Goal: Contribute content: Contribute content

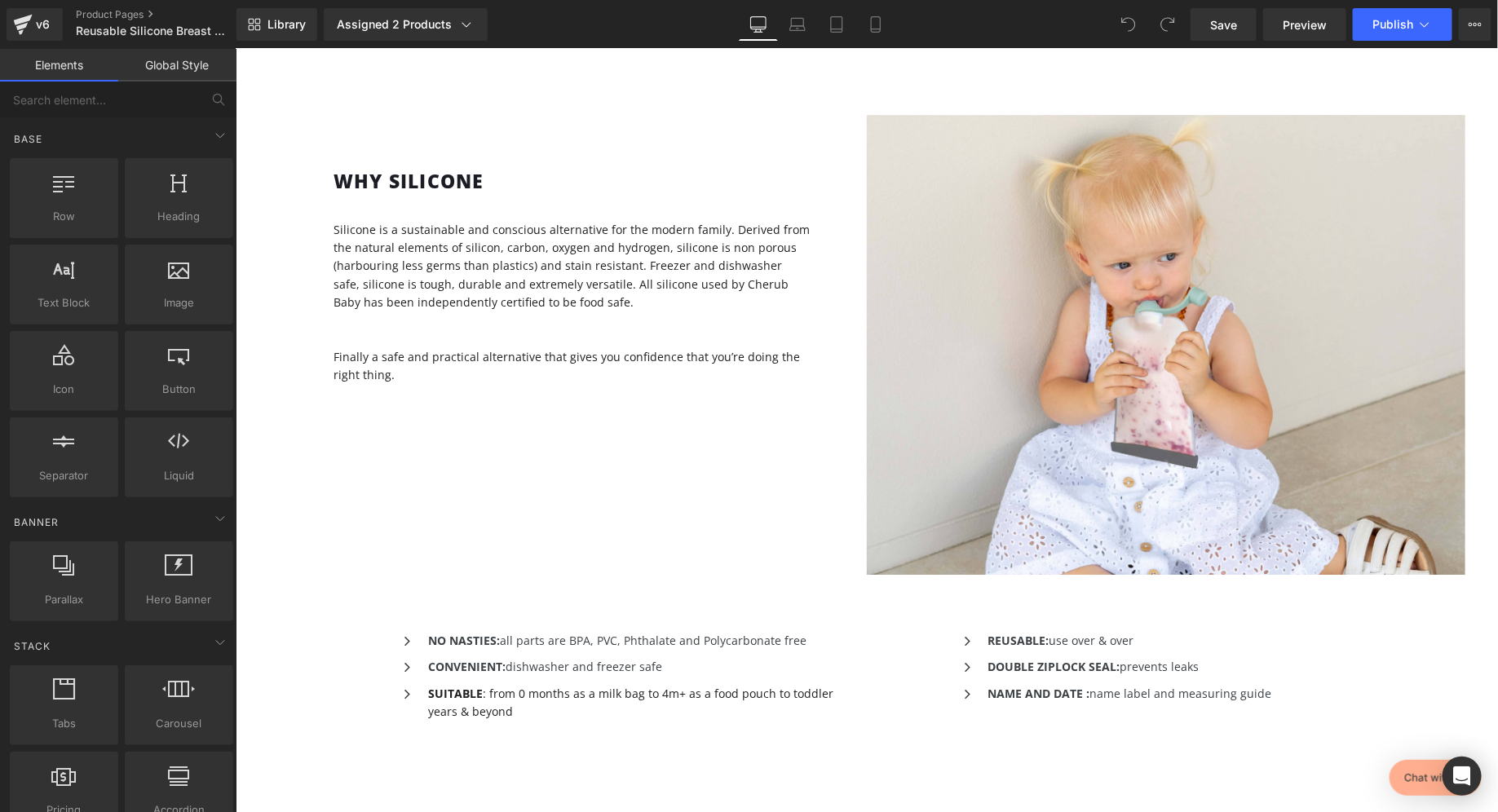
scroll to position [2588, 0]
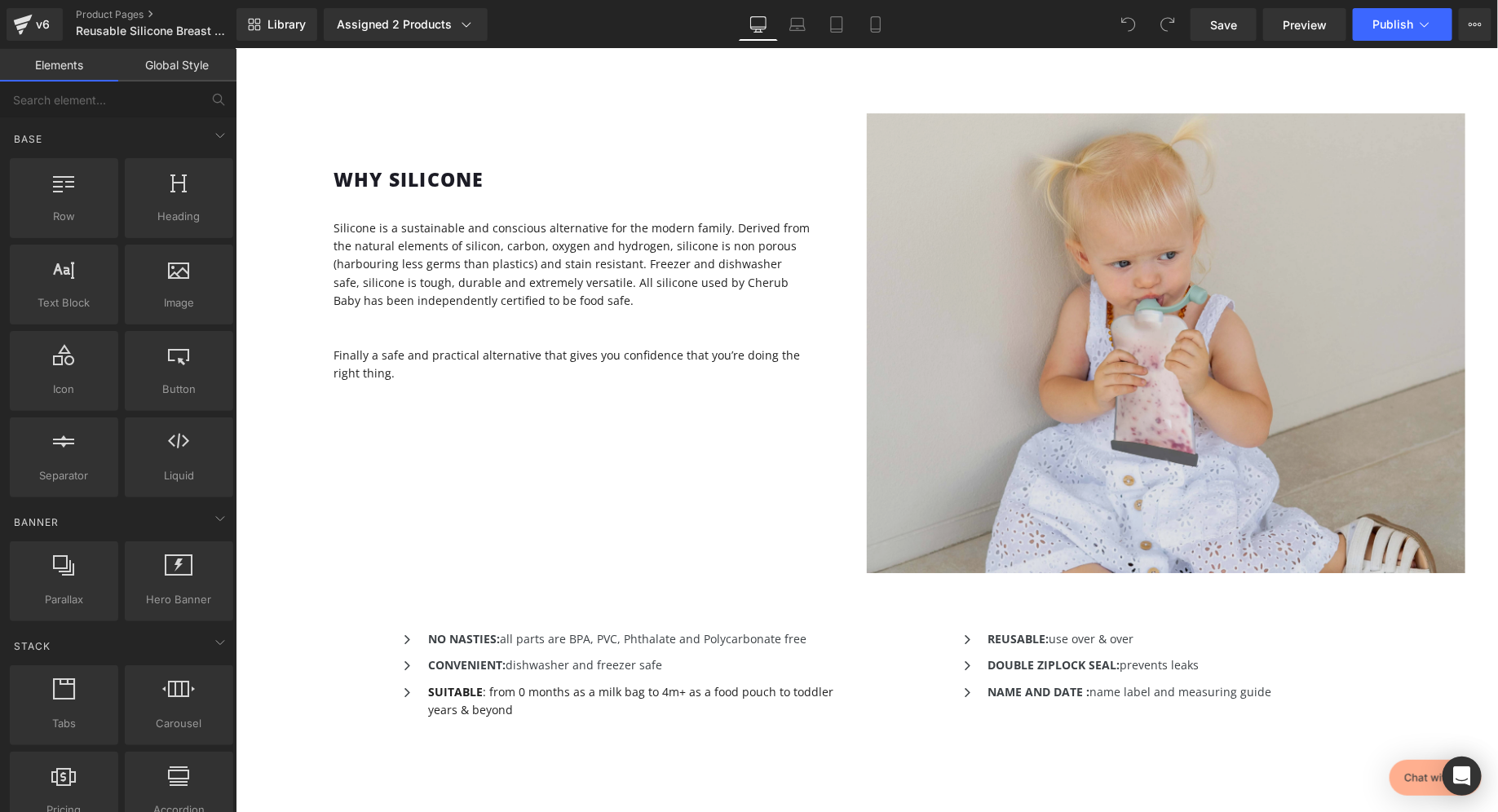
click at [1369, 174] on img at bounding box center [1165, 342] width 599 height 460
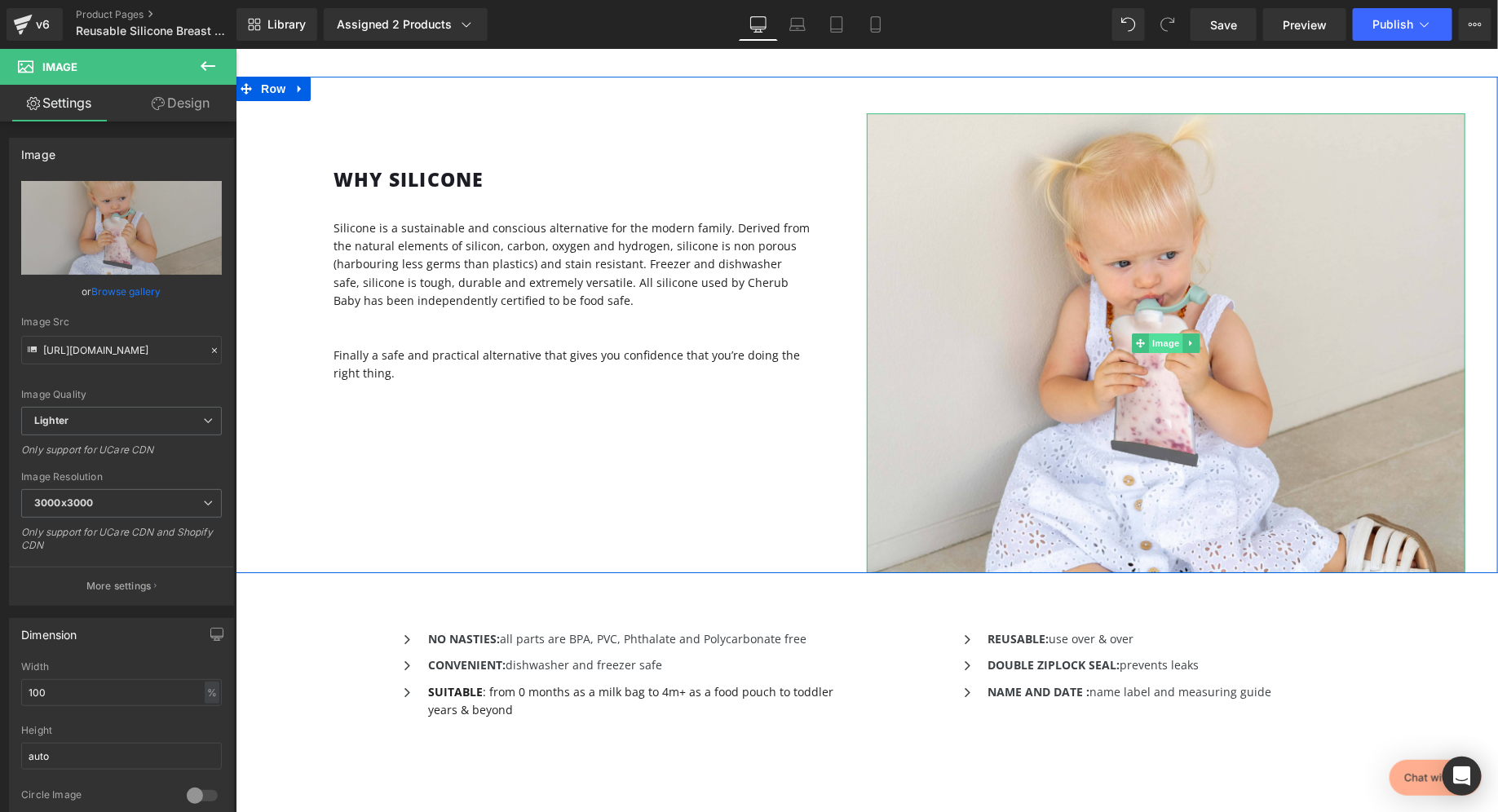
click at [1169, 339] on span "Image" at bounding box center [1165, 342] width 34 height 19
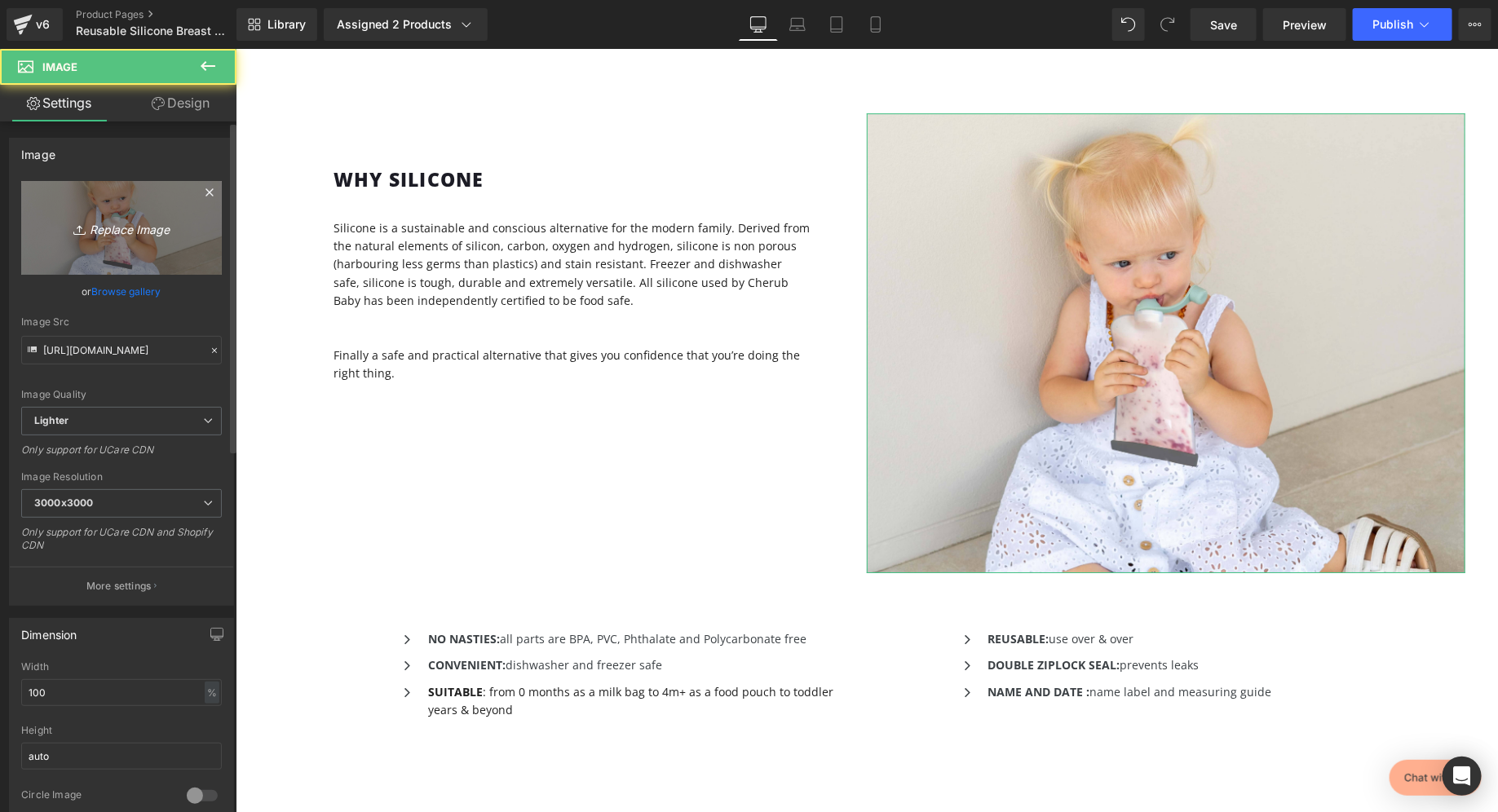
click at [134, 224] on icon "Replace Image" at bounding box center [122, 228] width 131 height 20
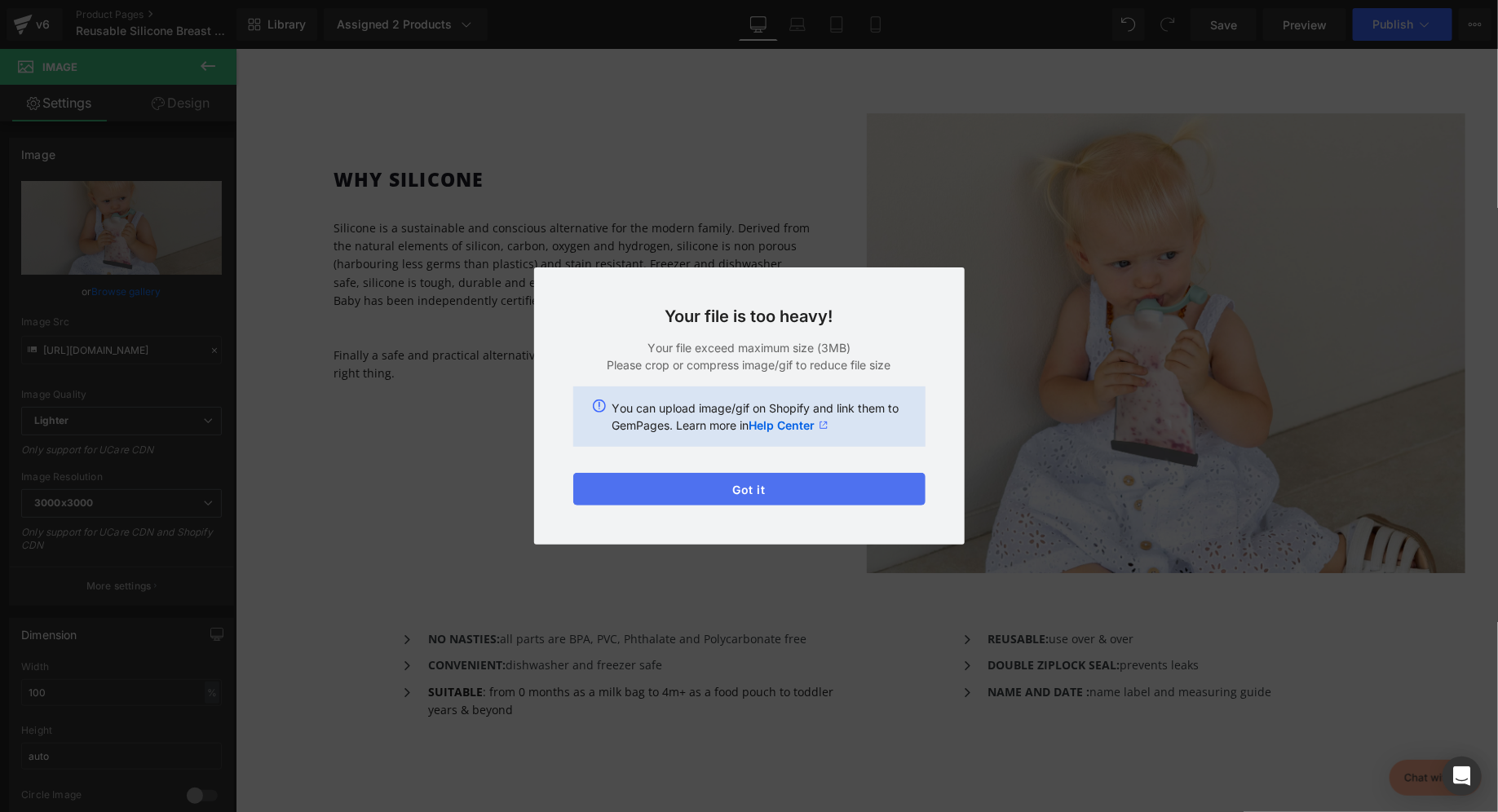
click at [759, 492] on button "Got it" at bounding box center [749, 489] width 352 height 33
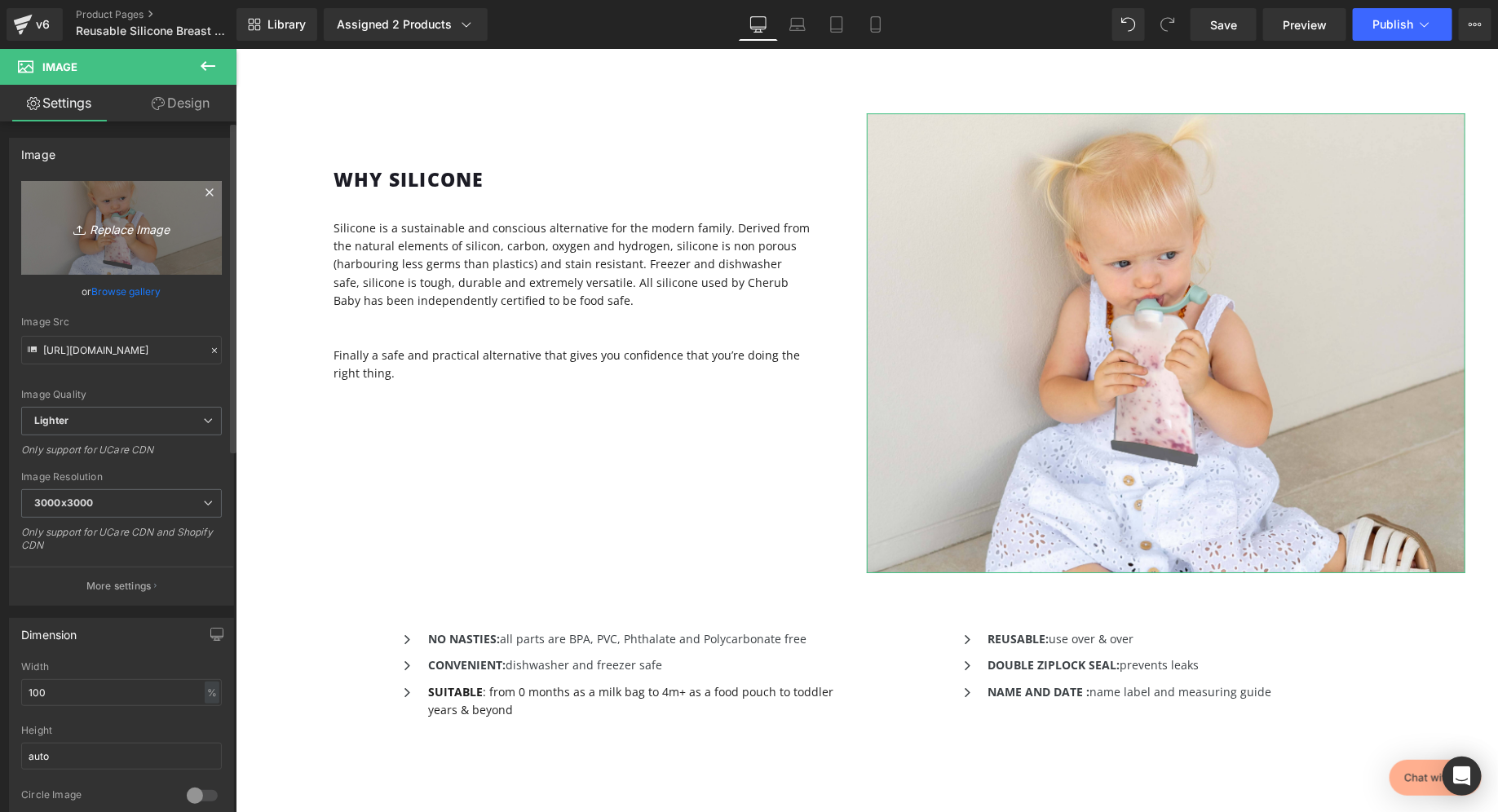
click at [121, 225] on icon "Replace Image" at bounding box center [122, 228] width 131 height 20
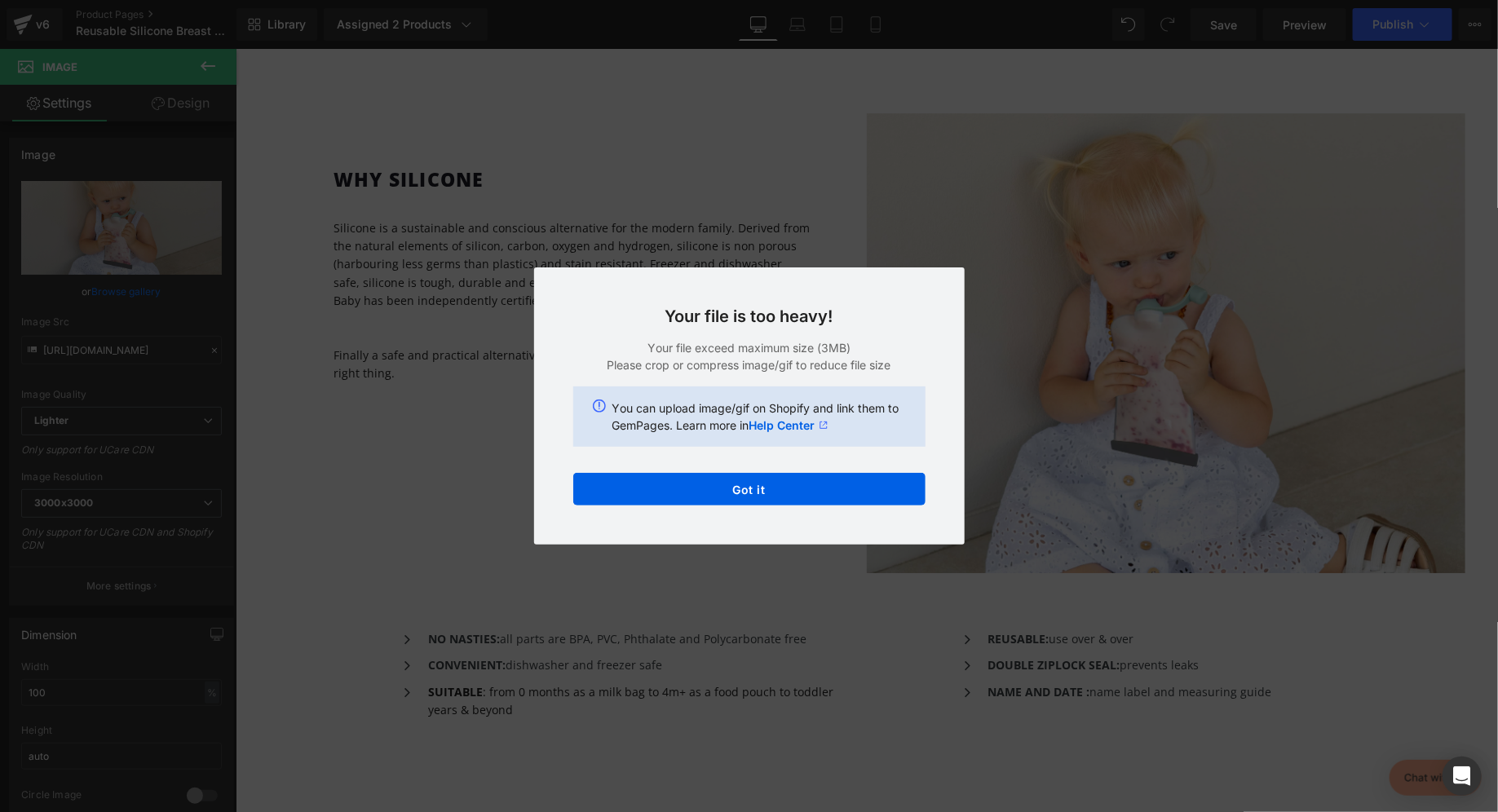
click at [783, 467] on div "Your file is too heavy! Your file exceed maximum size (3MB) Please crop or comp…" at bounding box center [749, 406] width 431 height 277
click at [783, 479] on button "Got it" at bounding box center [749, 489] width 352 height 33
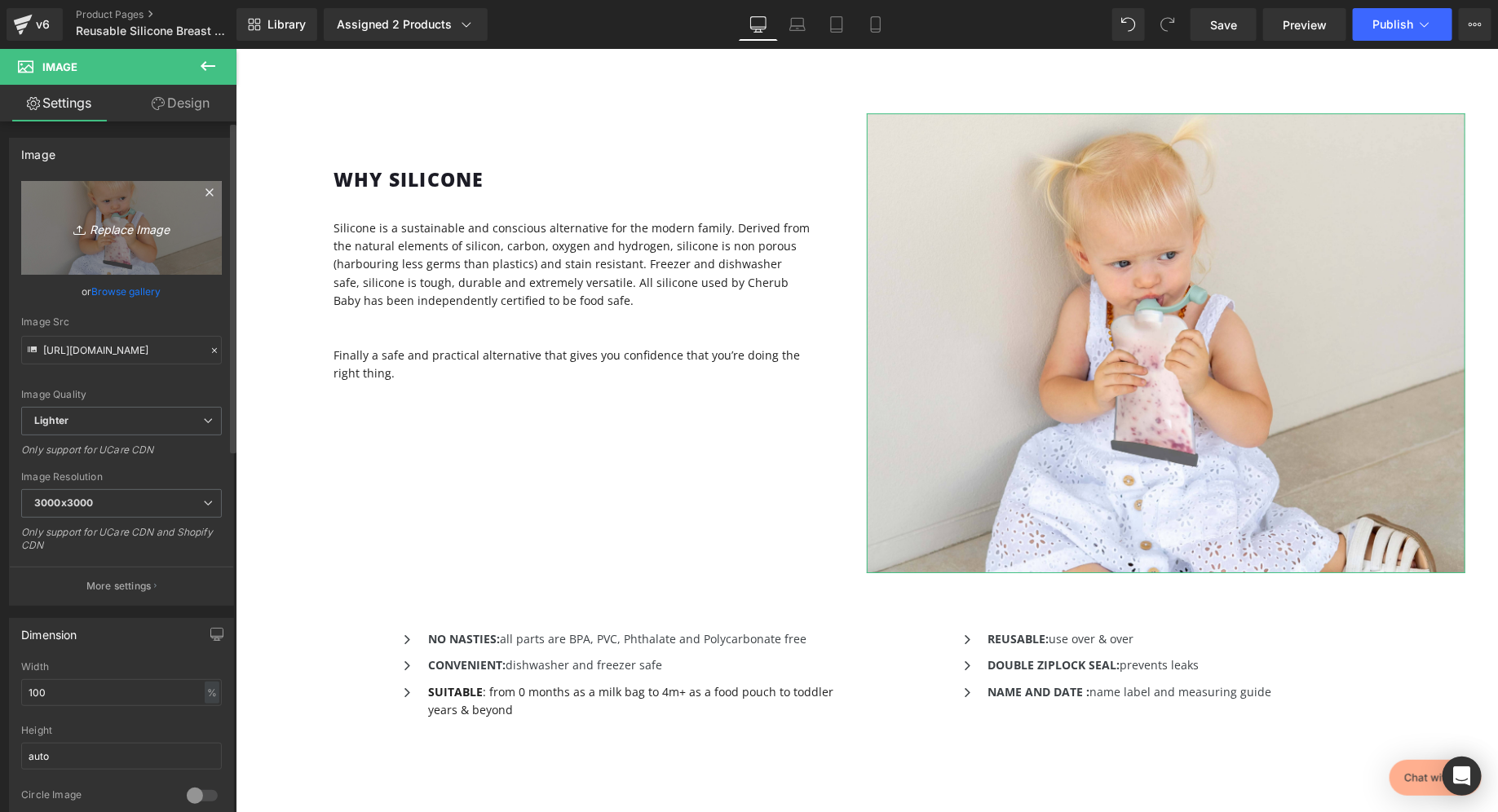
click at [109, 228] on icon "Replace Image" at bounding box center [122, 228] width 131 height 20
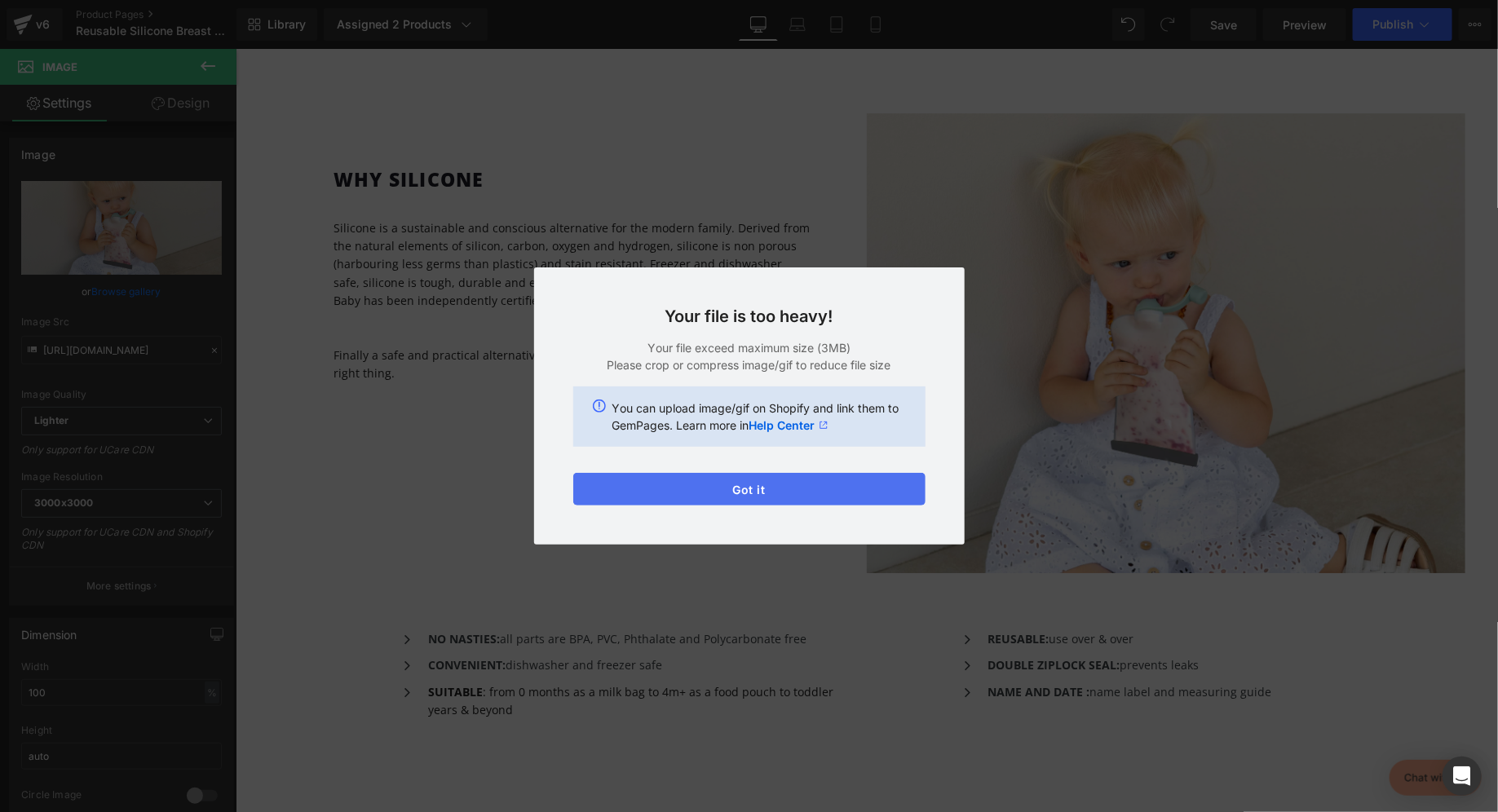
click at [780, 493] on button "Got it" at bounding box center [749, 489] width 352 height 33
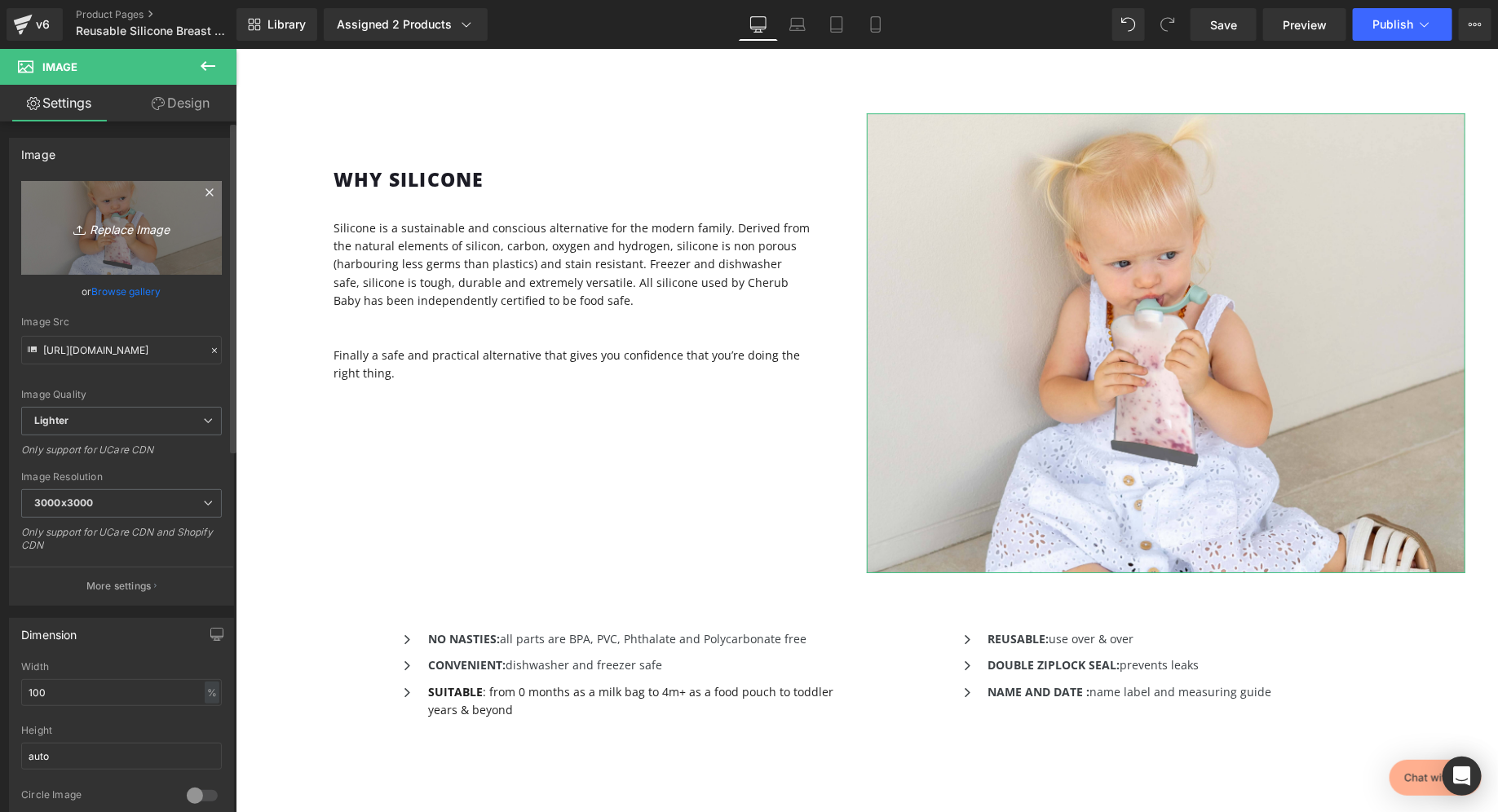
click at [118, 229] on icon "Replace Image" at bounding box center [122, 228] width 131 height 20
type input "C:\fakepath\bounty awards-2.jpg"
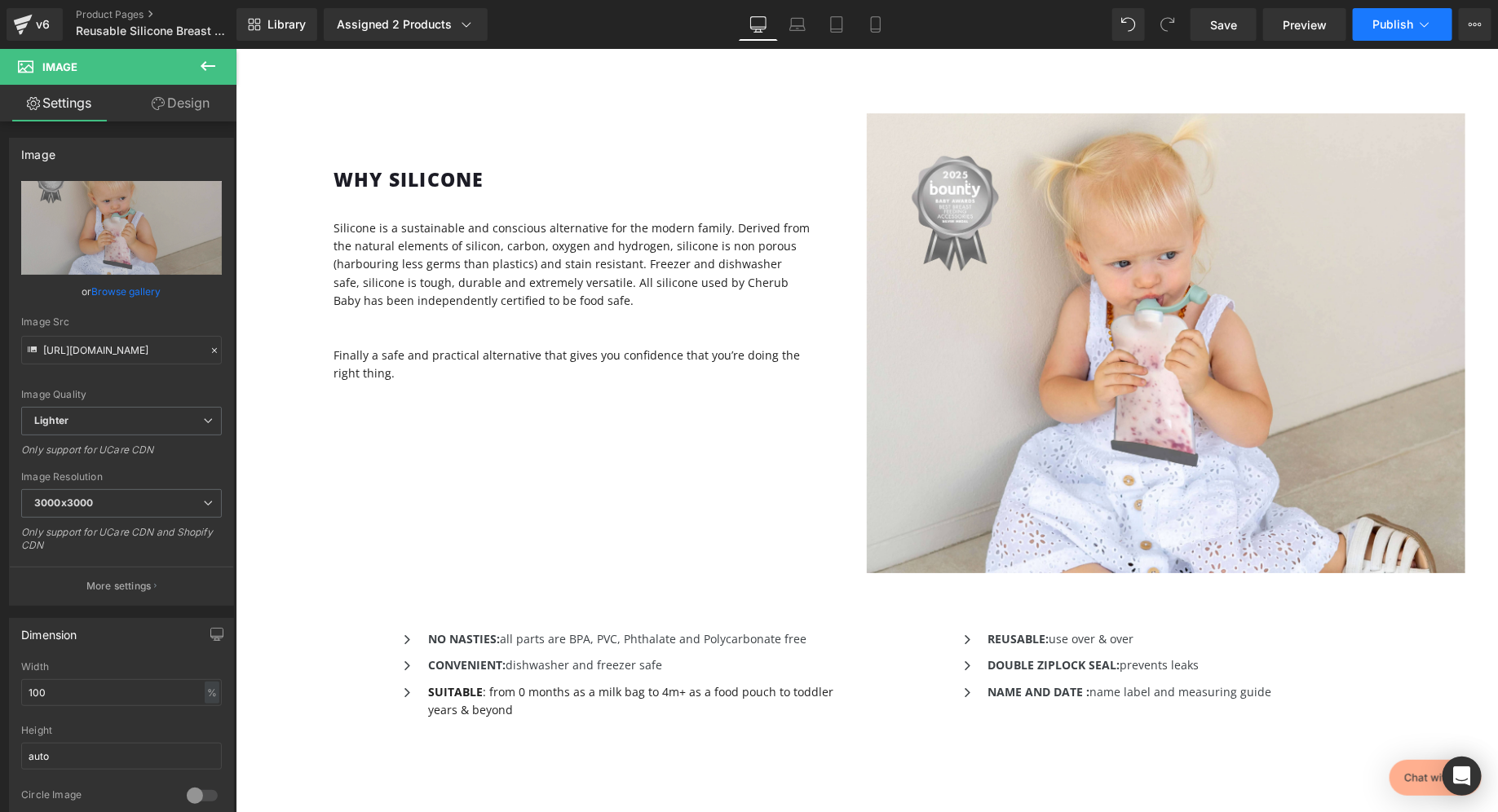
click at [1384, 28] on span "Publish" at bounding box center [1392, 24] width 41 height 13
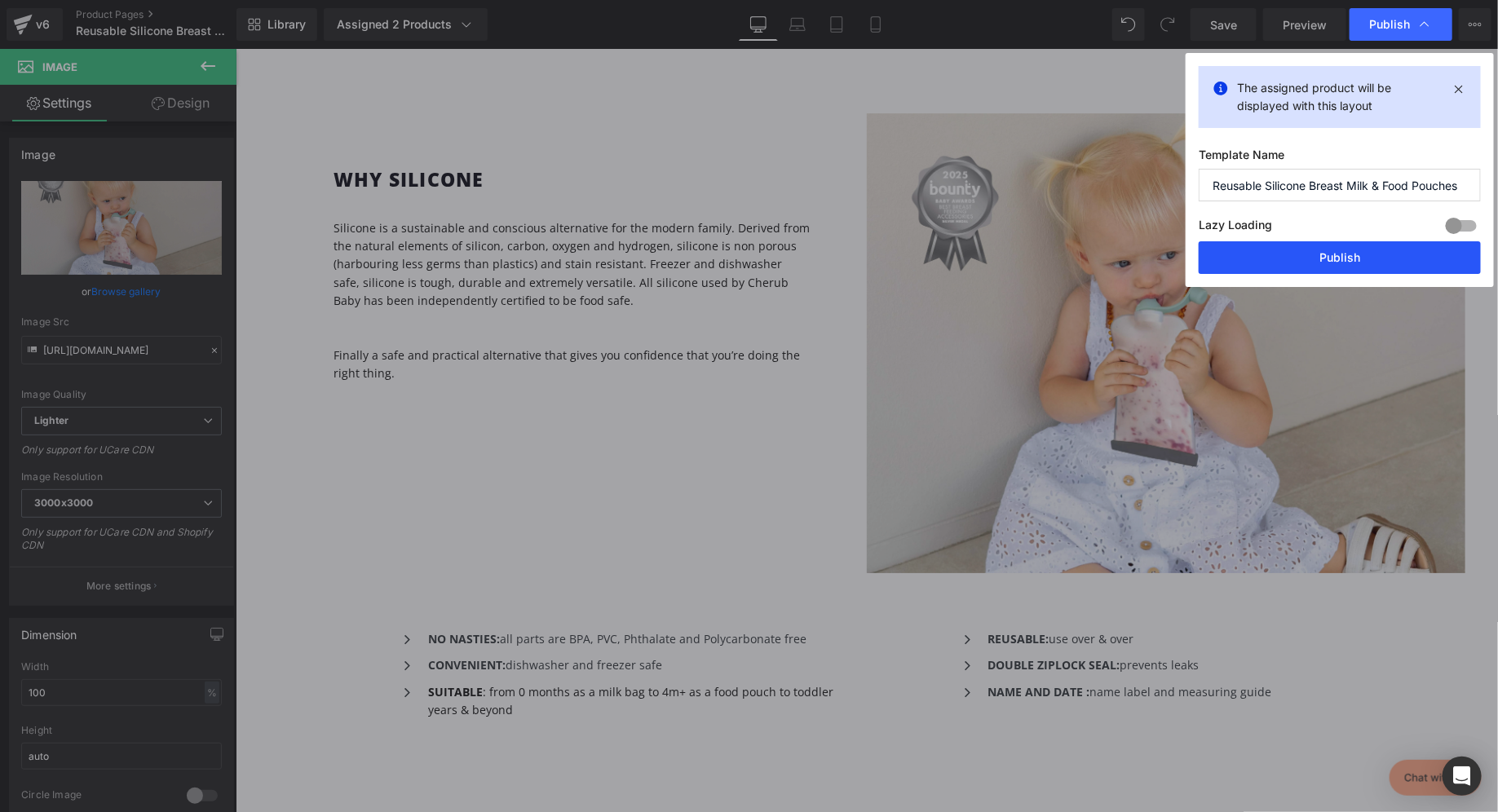
click at [1329, 264] on button "Publish" at bounding box center [1340, 257] width 282 height 33
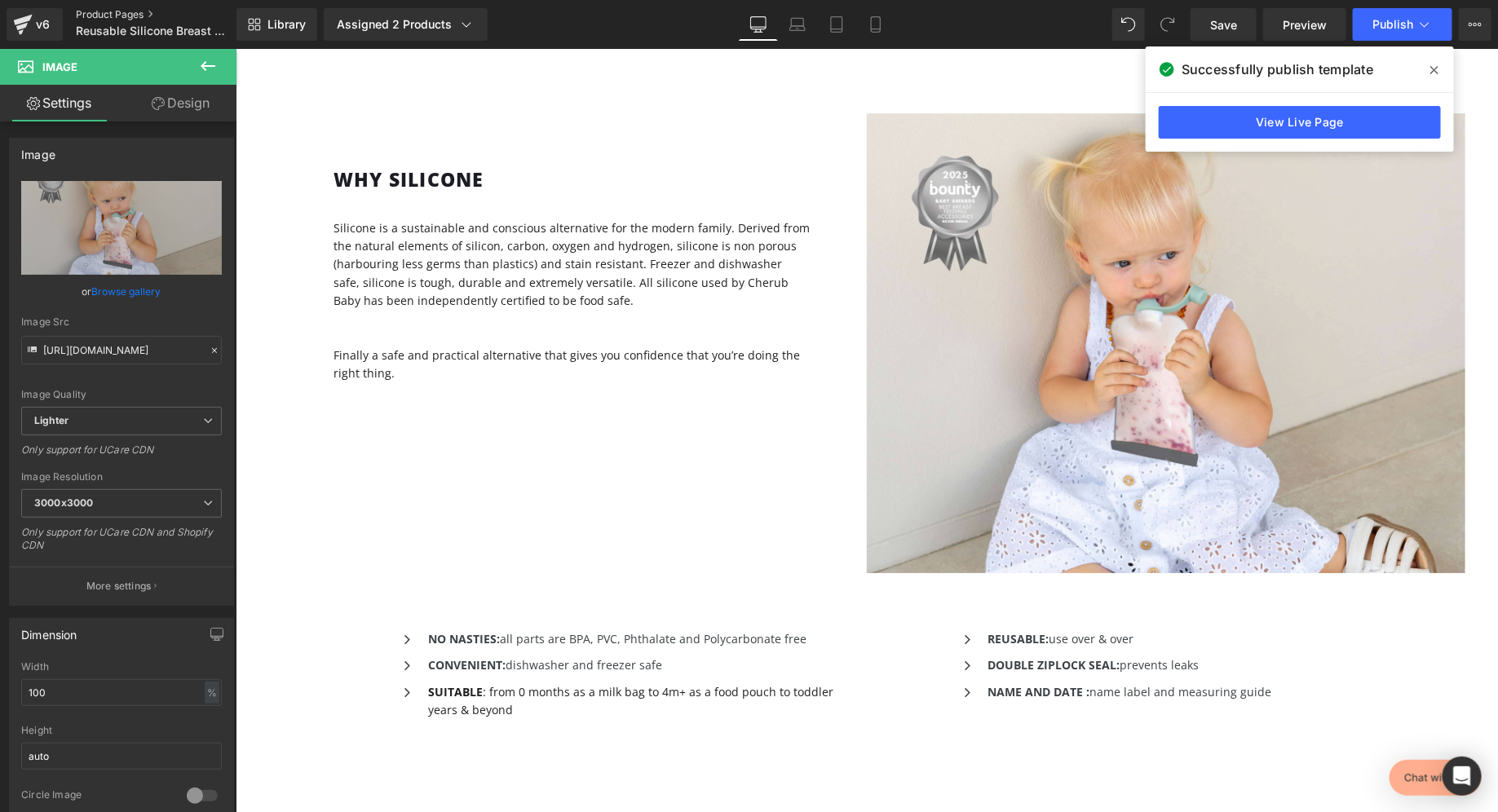
click at [93, 8] on link "Product Pages" at bounding box center [169, 15] width 188 height 13
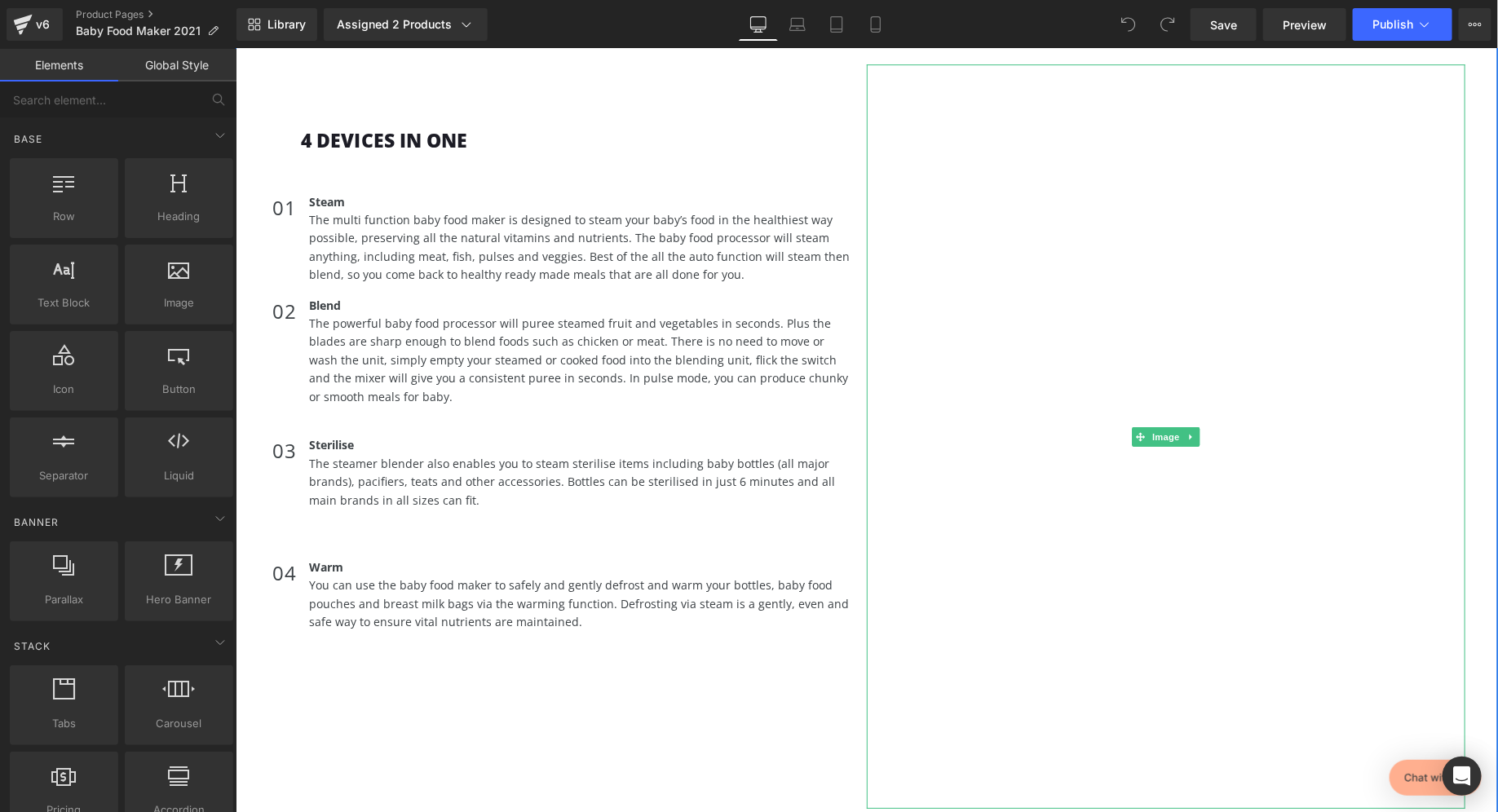
scroll to position [5614, 0]
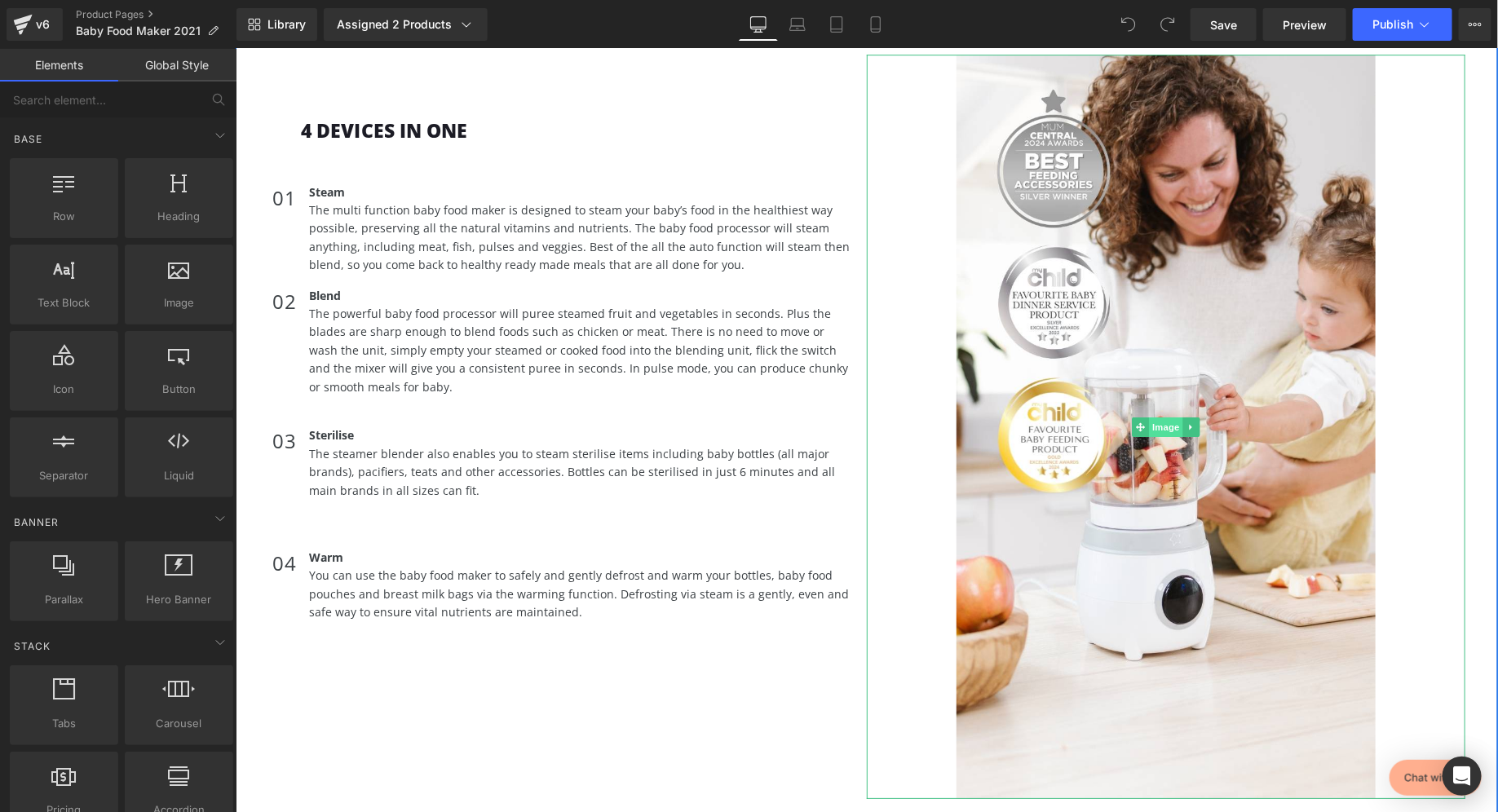
click at [1148, 416] on span "Image" at bounding box center [1165, 426] width 34 height 19
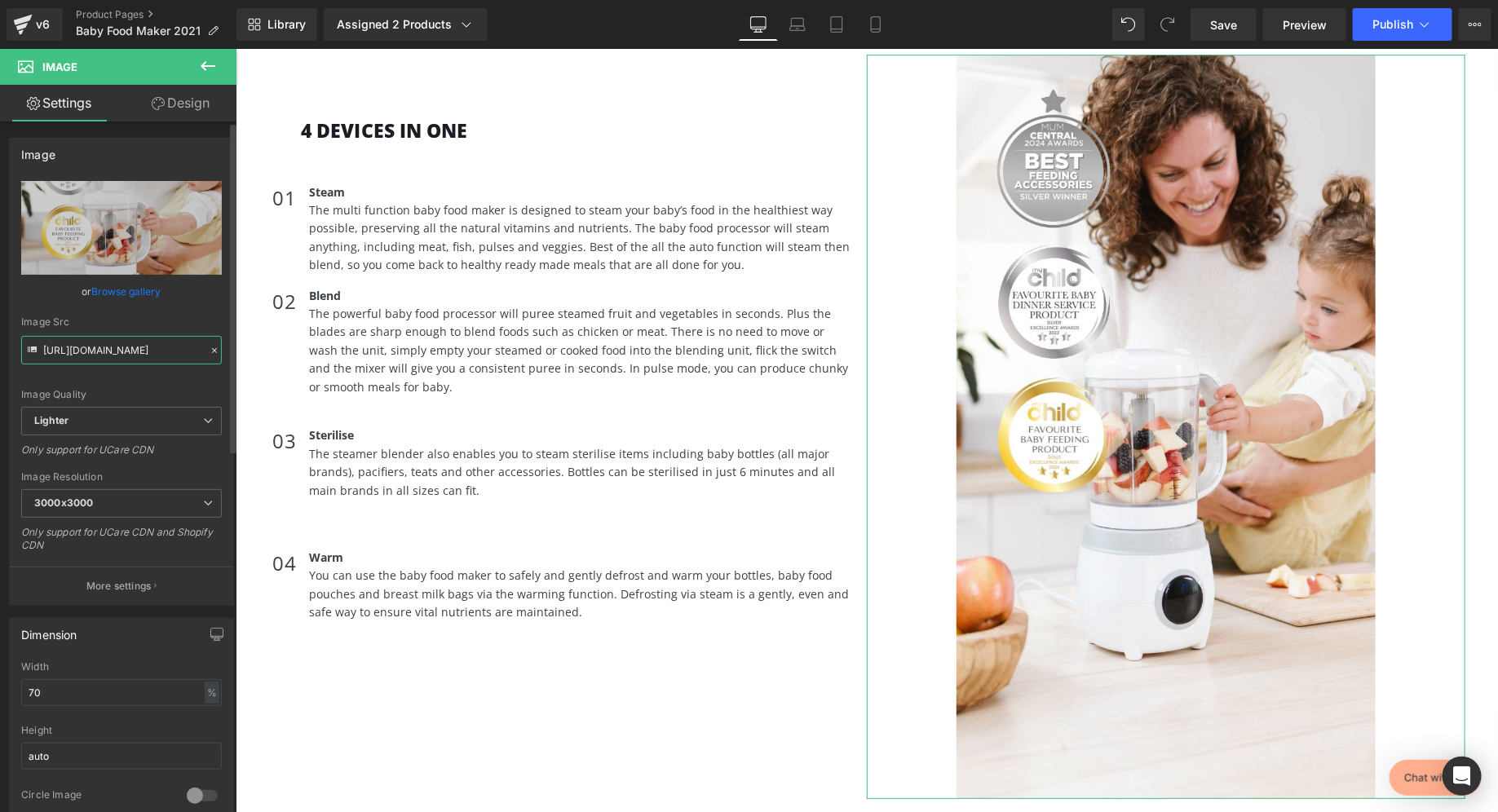
click at [132, 351] on input "https://ucarecdn.com/a8e9756e-673e-403f-b7be-c227cdd6db76/-/format/auto/-/previ…" at bounding box center [121, 350] width 200 height 28
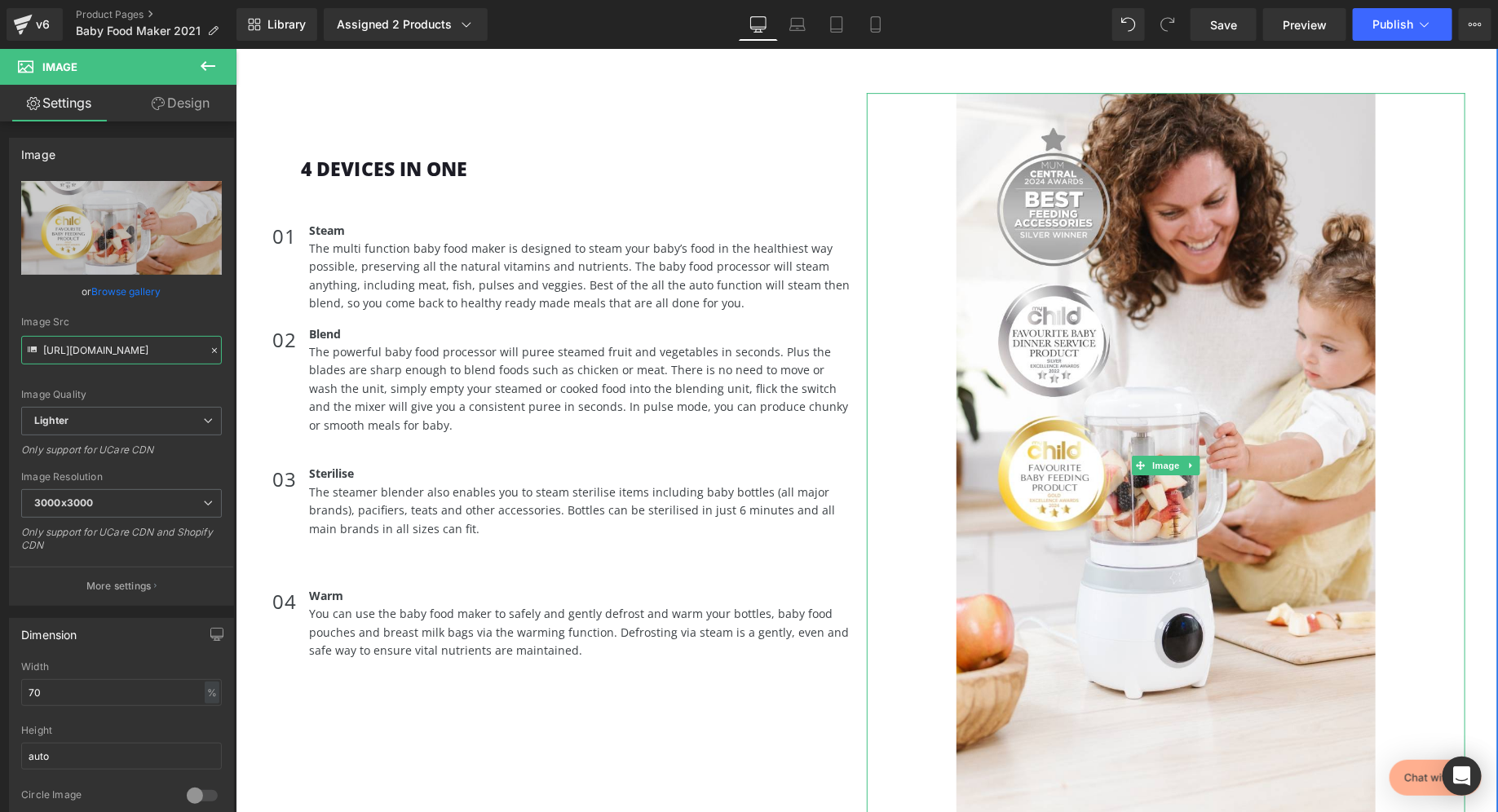
scroll to position [5572, 0]
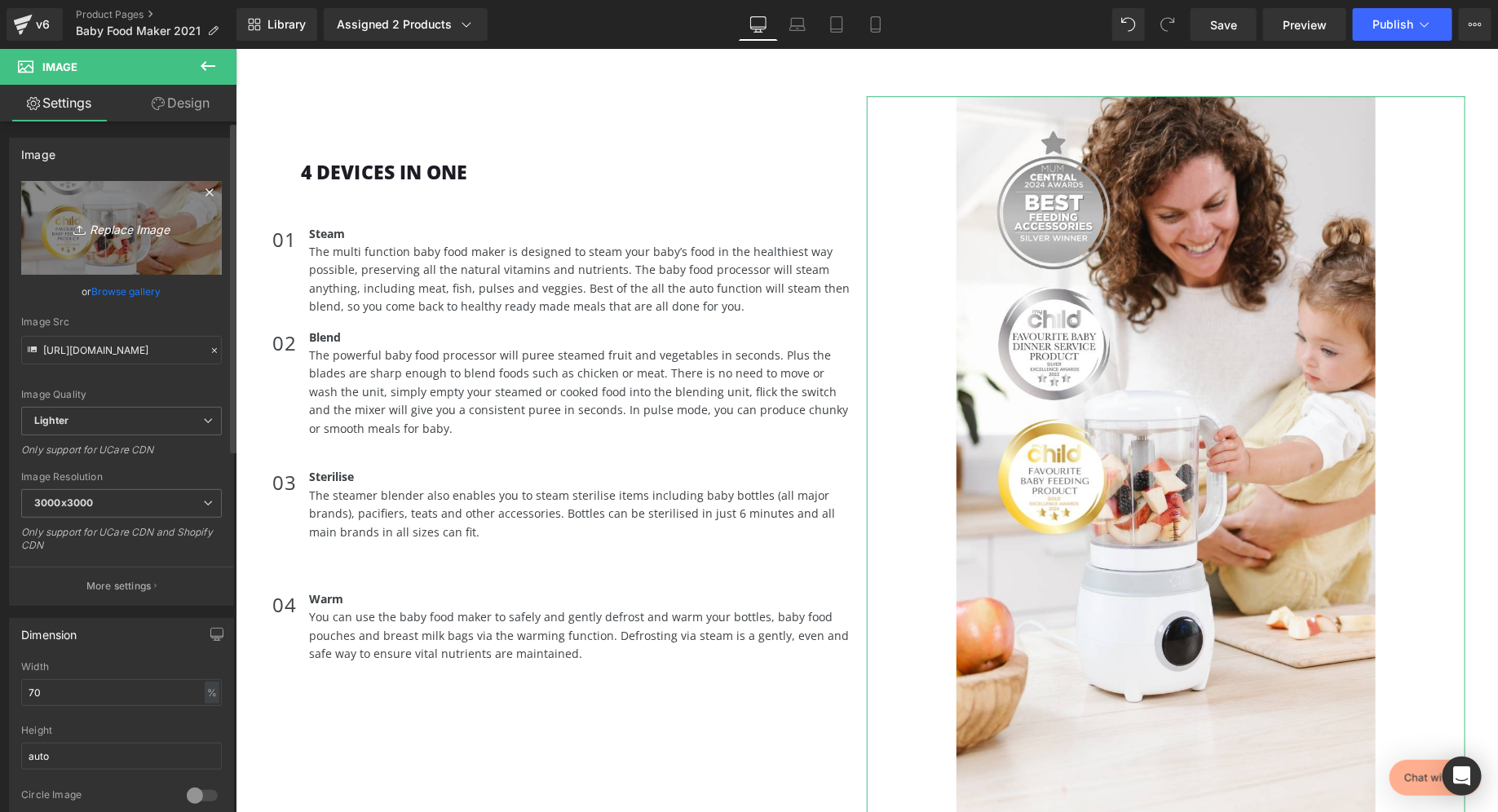
click at [109, 220] on icon "Replace Image" at bounding box center [122, 228] width 131 height 20
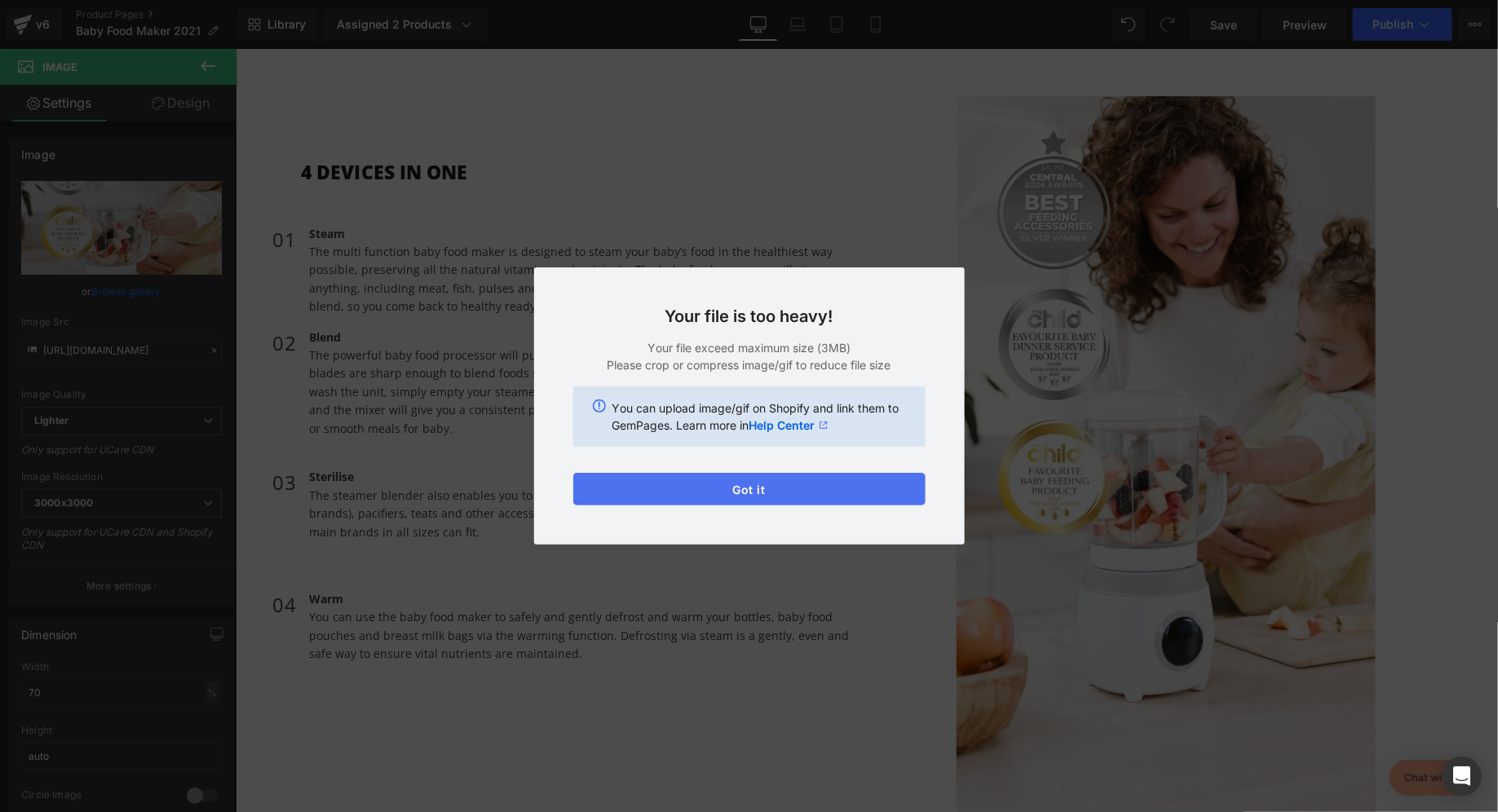
click at [761, 492] on button "Got it" at bounding box center [749, 489] width 352 height 33
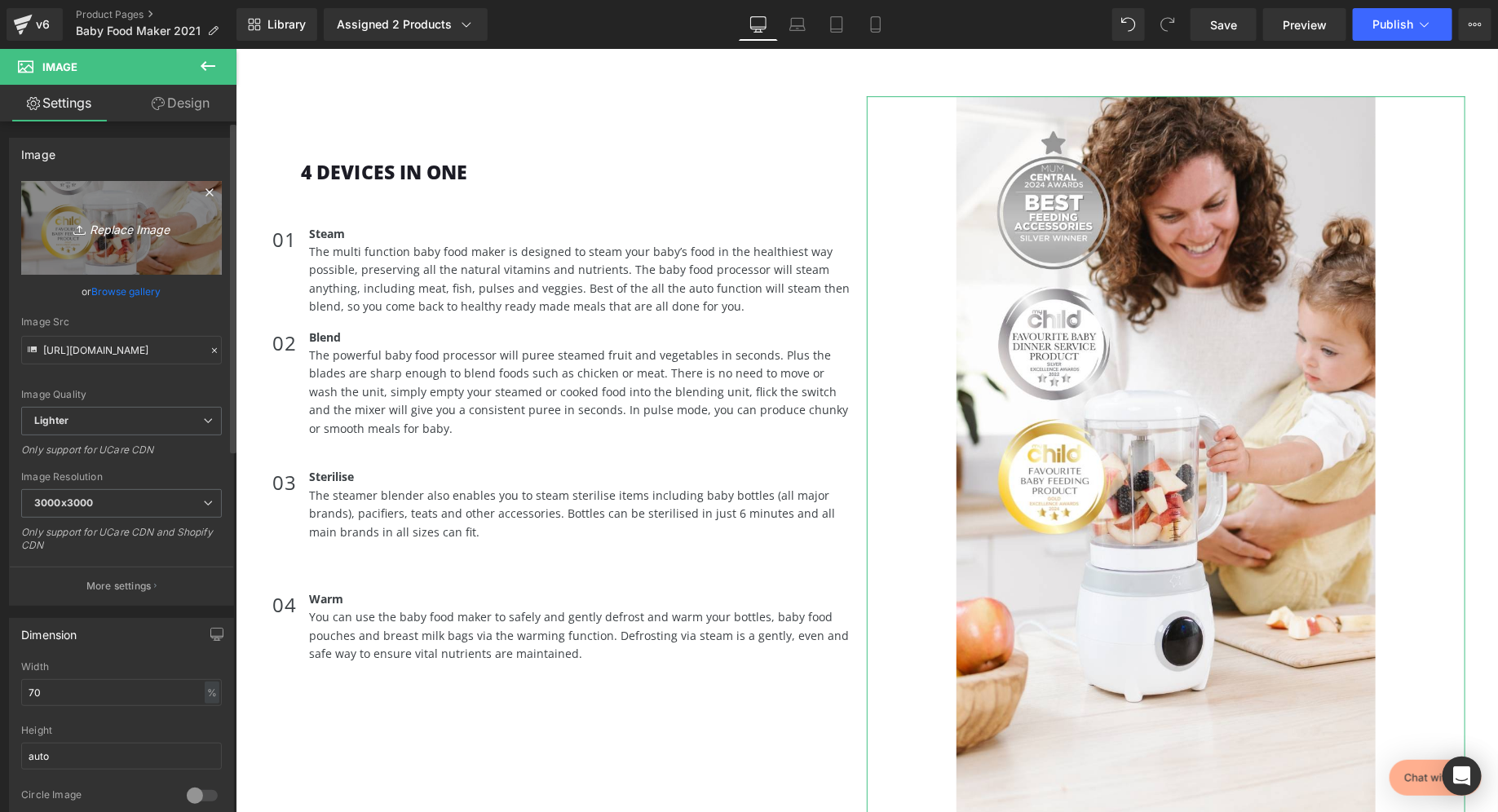
click at [138, 226] on icon "Replace Image" at bounding box center [122, 228] width 131 height 20
type input "C:\fakepath\Asset 5.jpg"
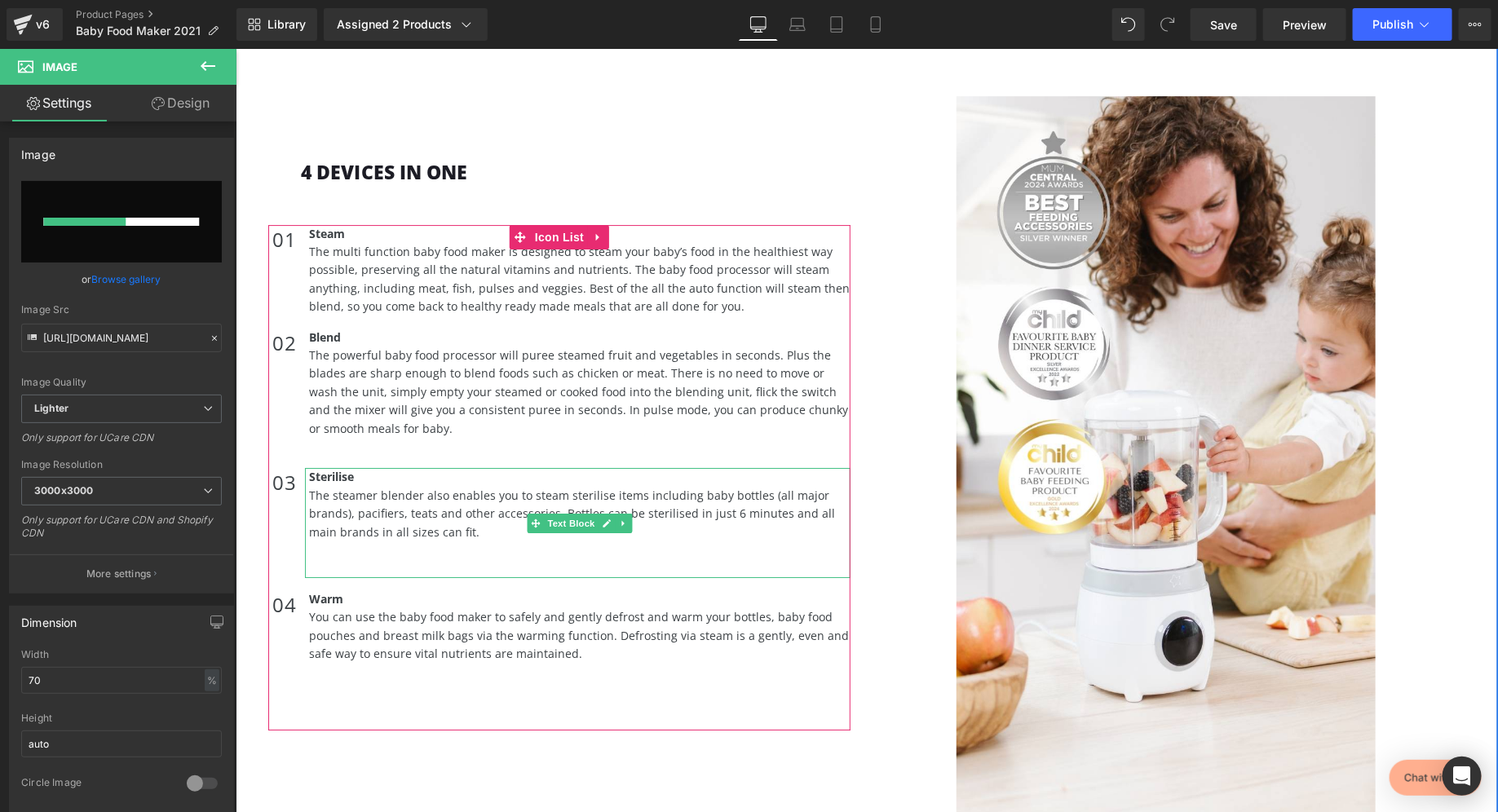
click at [641, 486] on p "The steamer blender also enables you to steam sterilise items including baby bo…" at bounding box center [579, 513] width 542 height 54
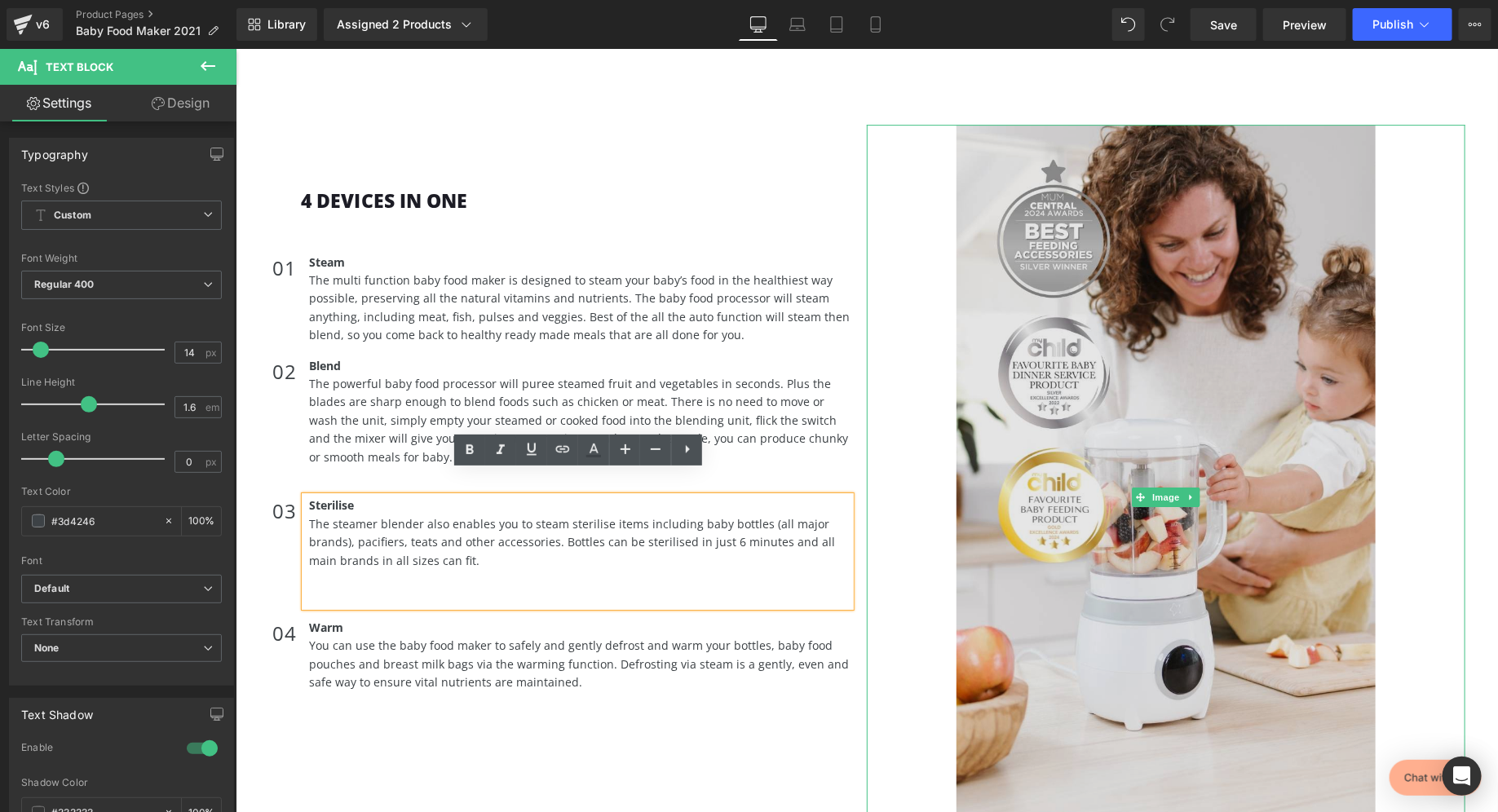
scroll to position [5540, 0]
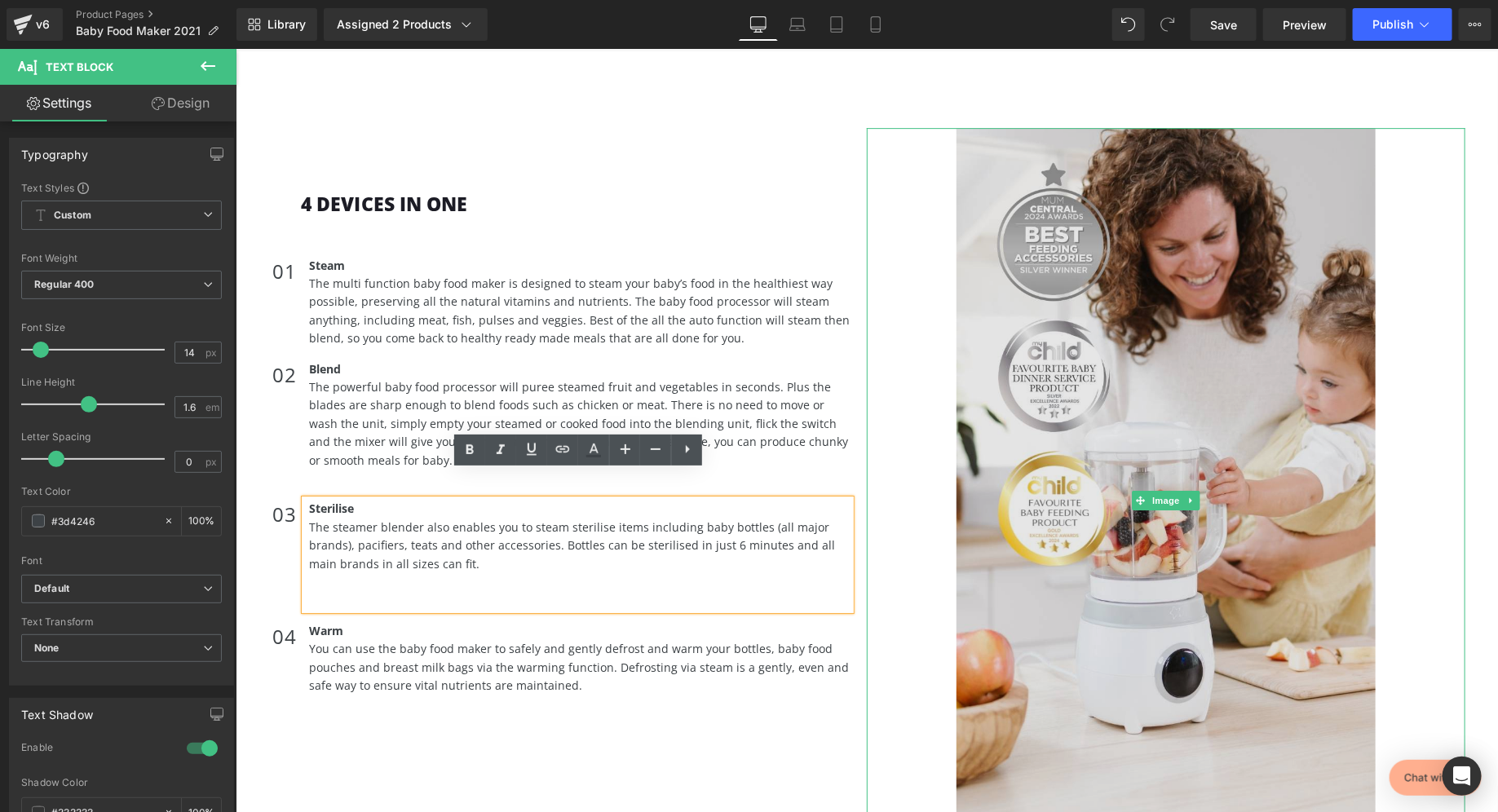
click at [1124, 277] on img at bounding box center [1165, 499] width 419 height 744
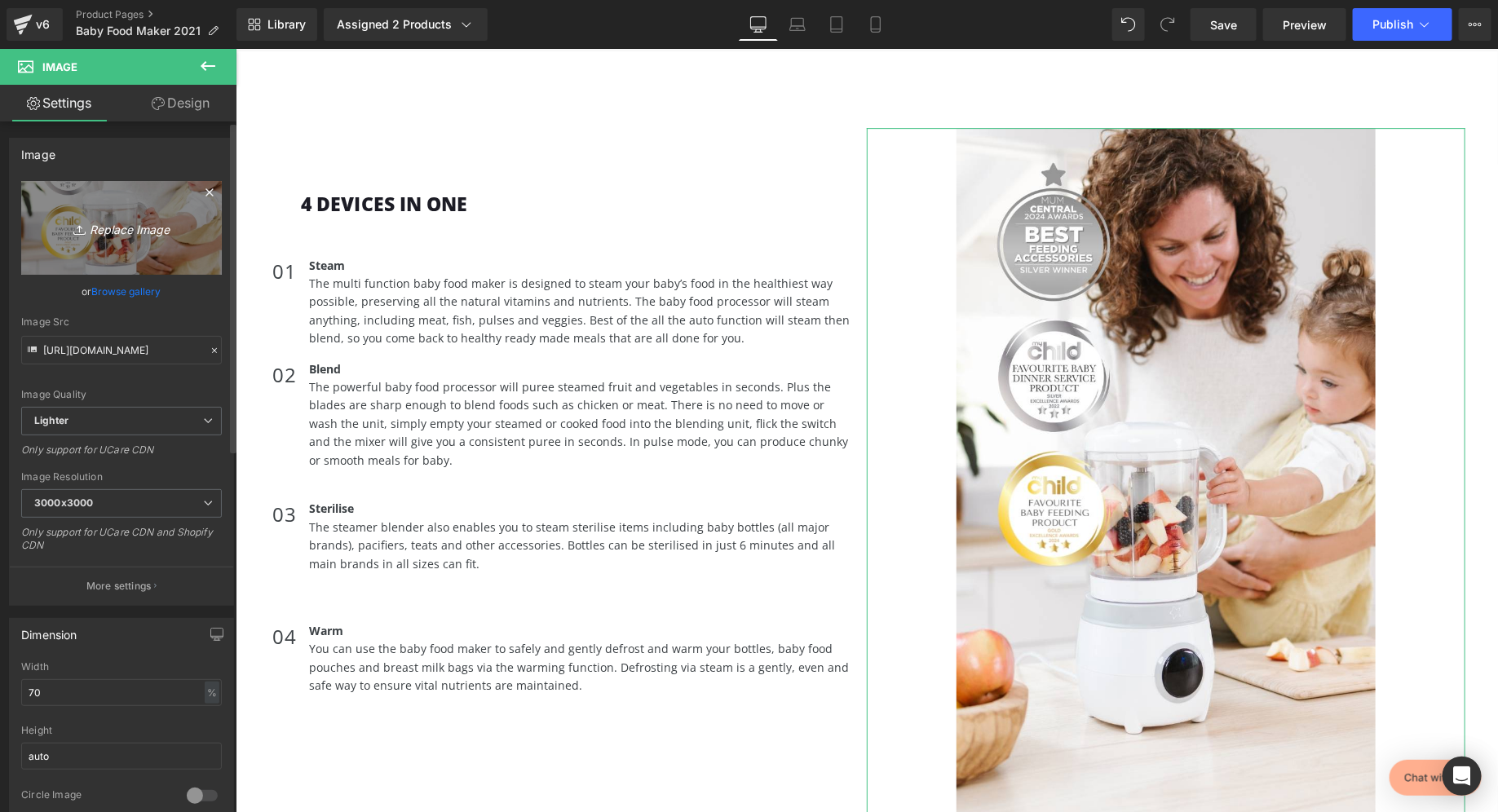
click at [129, 243] on link "Replace Image" at bounding box center [121, 228] width 200 height 94
type input "C:\fakepath\Asset 5.jpg"
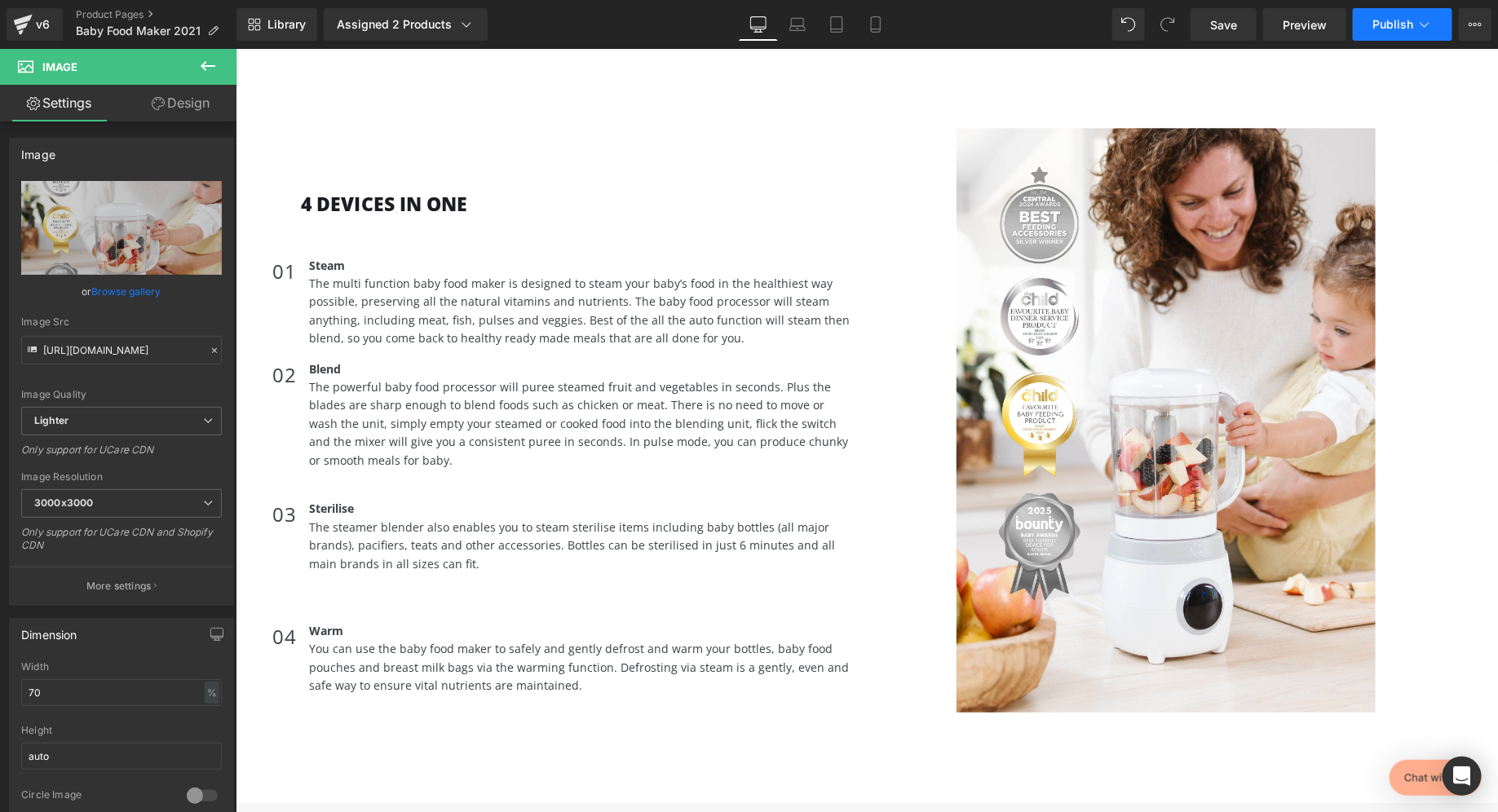
click at [1382, 18] on span "Publish" at bounding box center [1392, 24] width 41 height 13
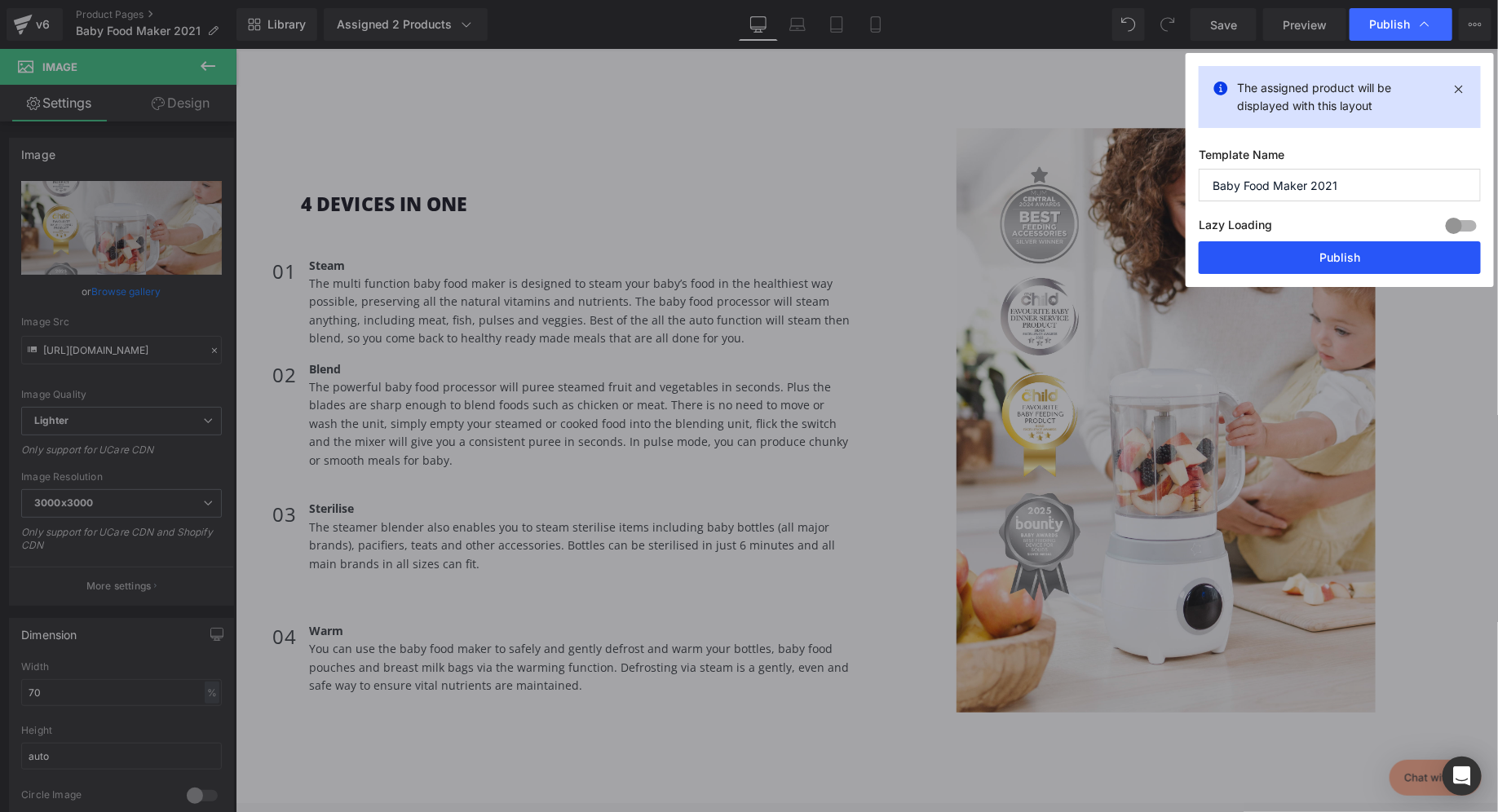
drag, startPoint x: 1342, startPoint y: 269, endPoint x: 592, endPoint y: 763, distance: 898.1
click at [1342, 269] on button "Publish" at bounding box center [1340, 257] width 282 height 33
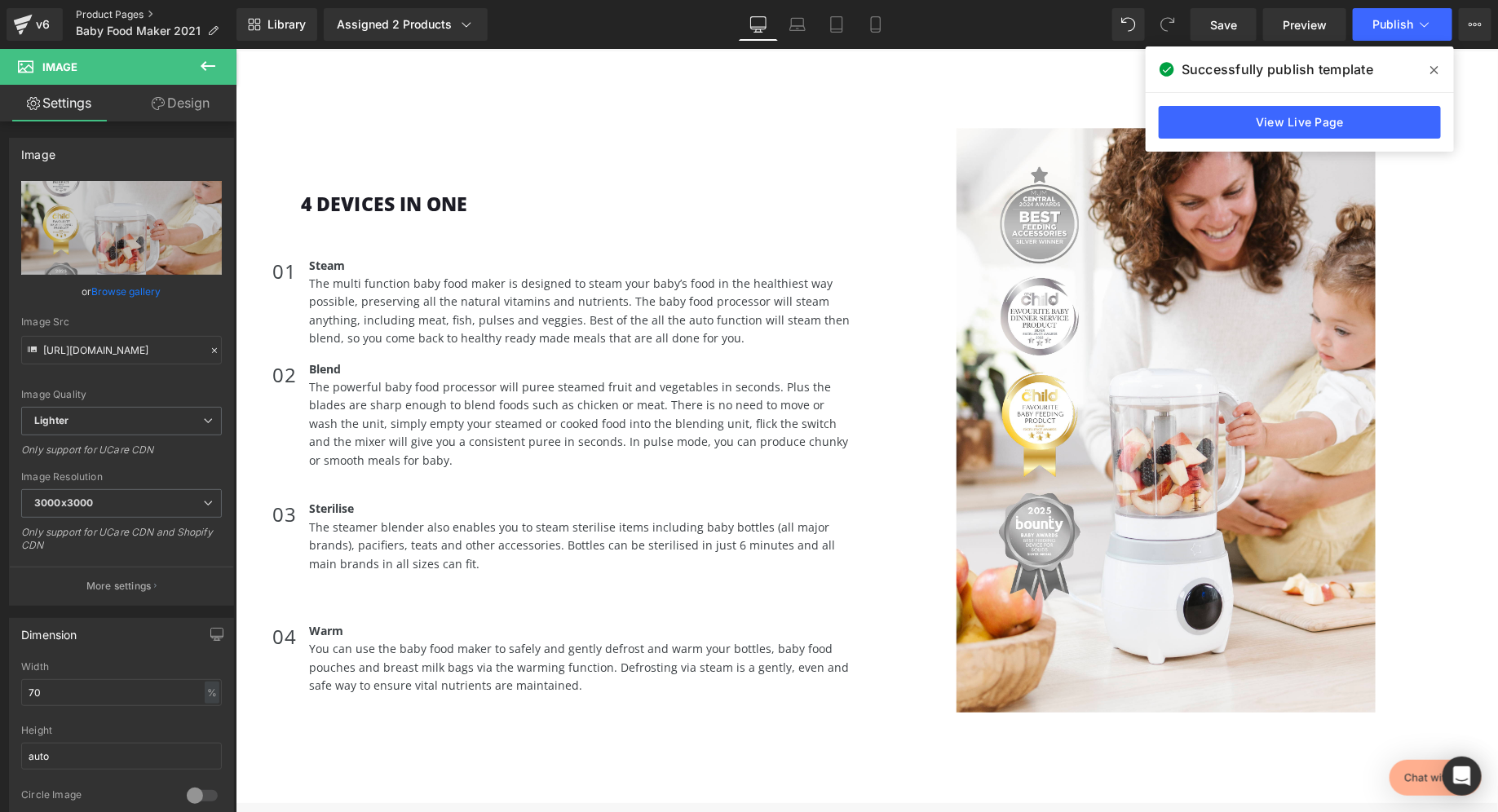
click at [113, 15] on link "Product Pages" at bounding box center [156, 15] width 161 height 13
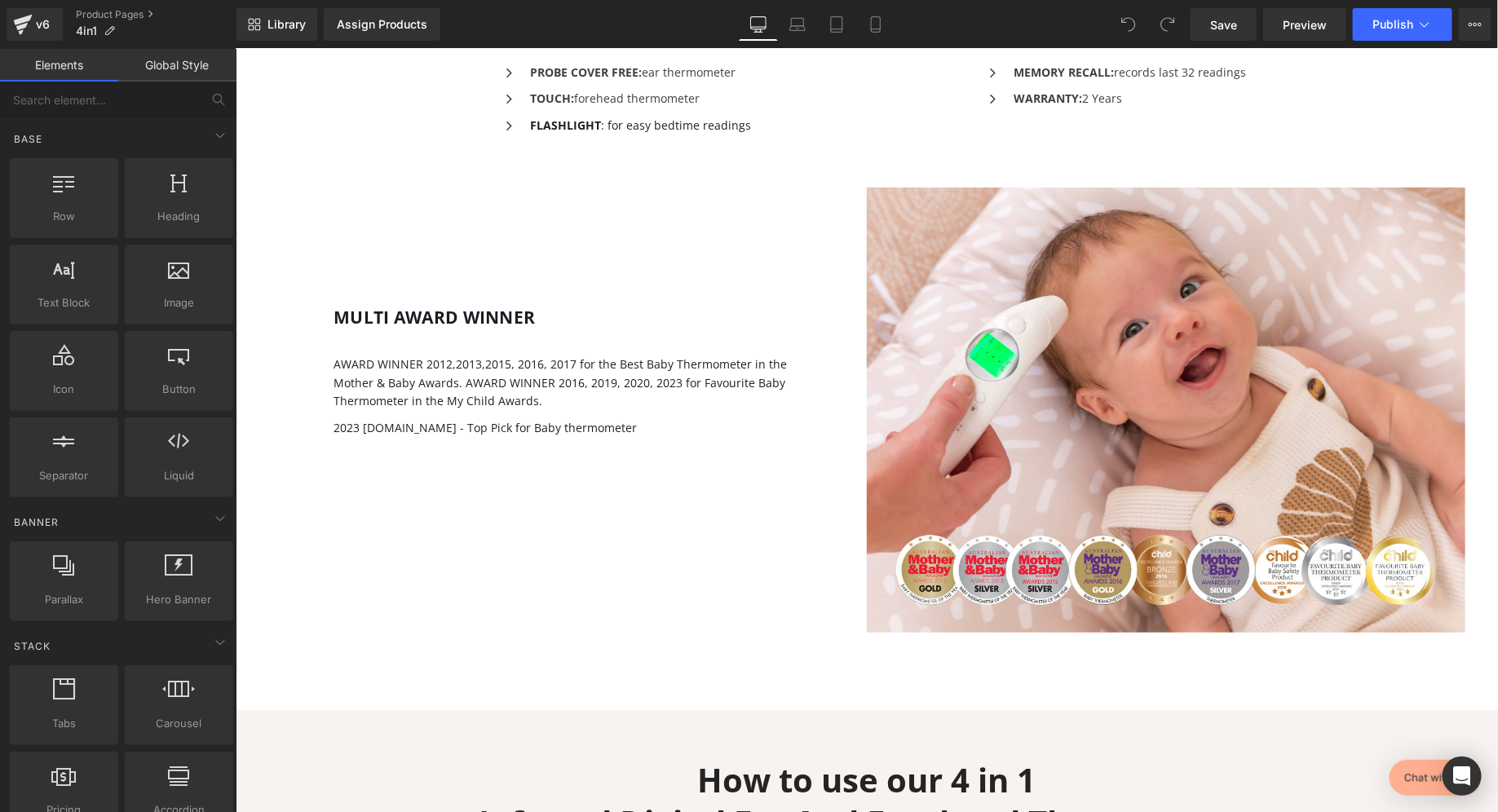
scroll to position [3379, 0]
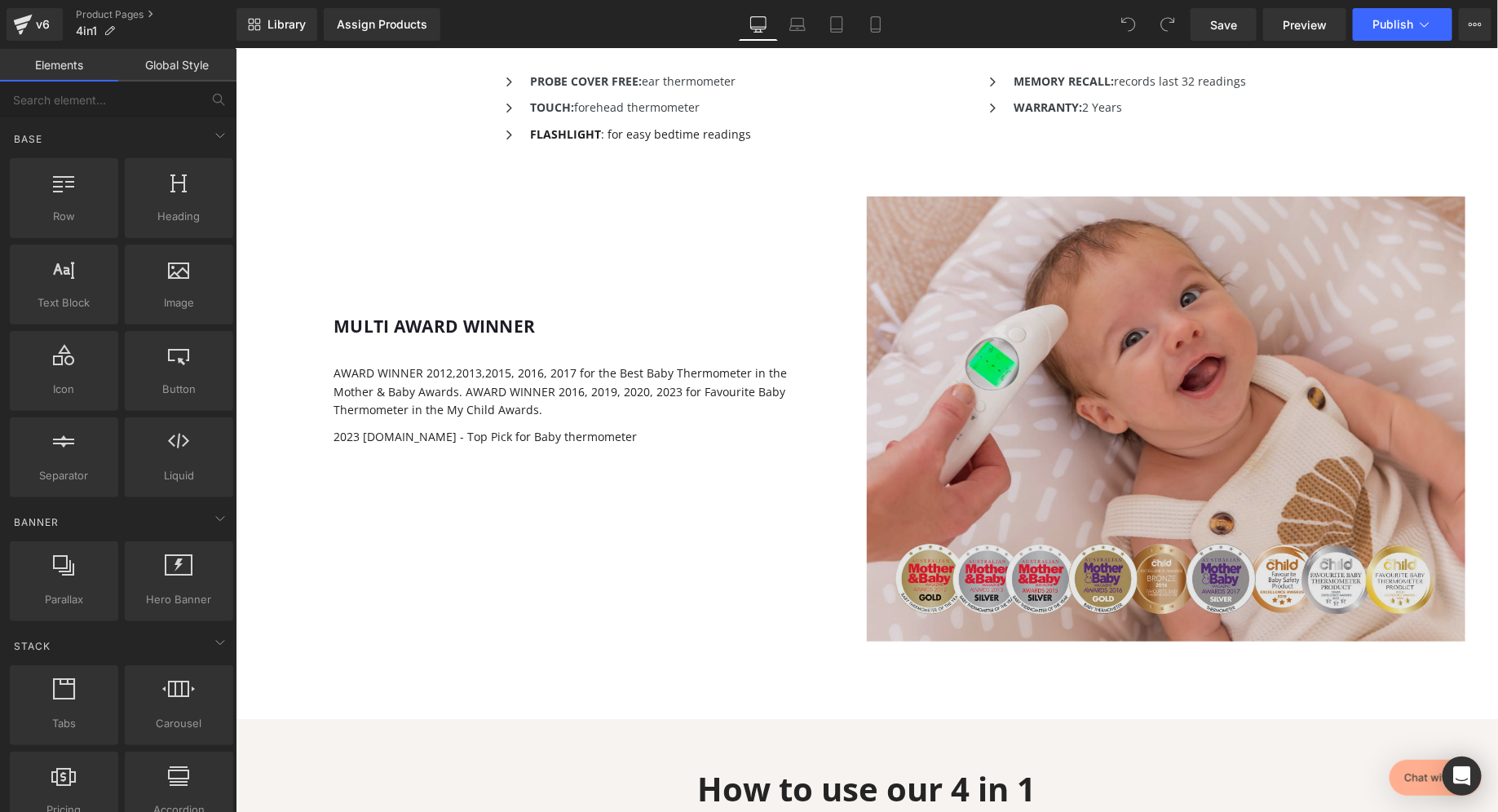
click at [1309, 366] on img at bounding box center [1165, 417] width 599 height 445
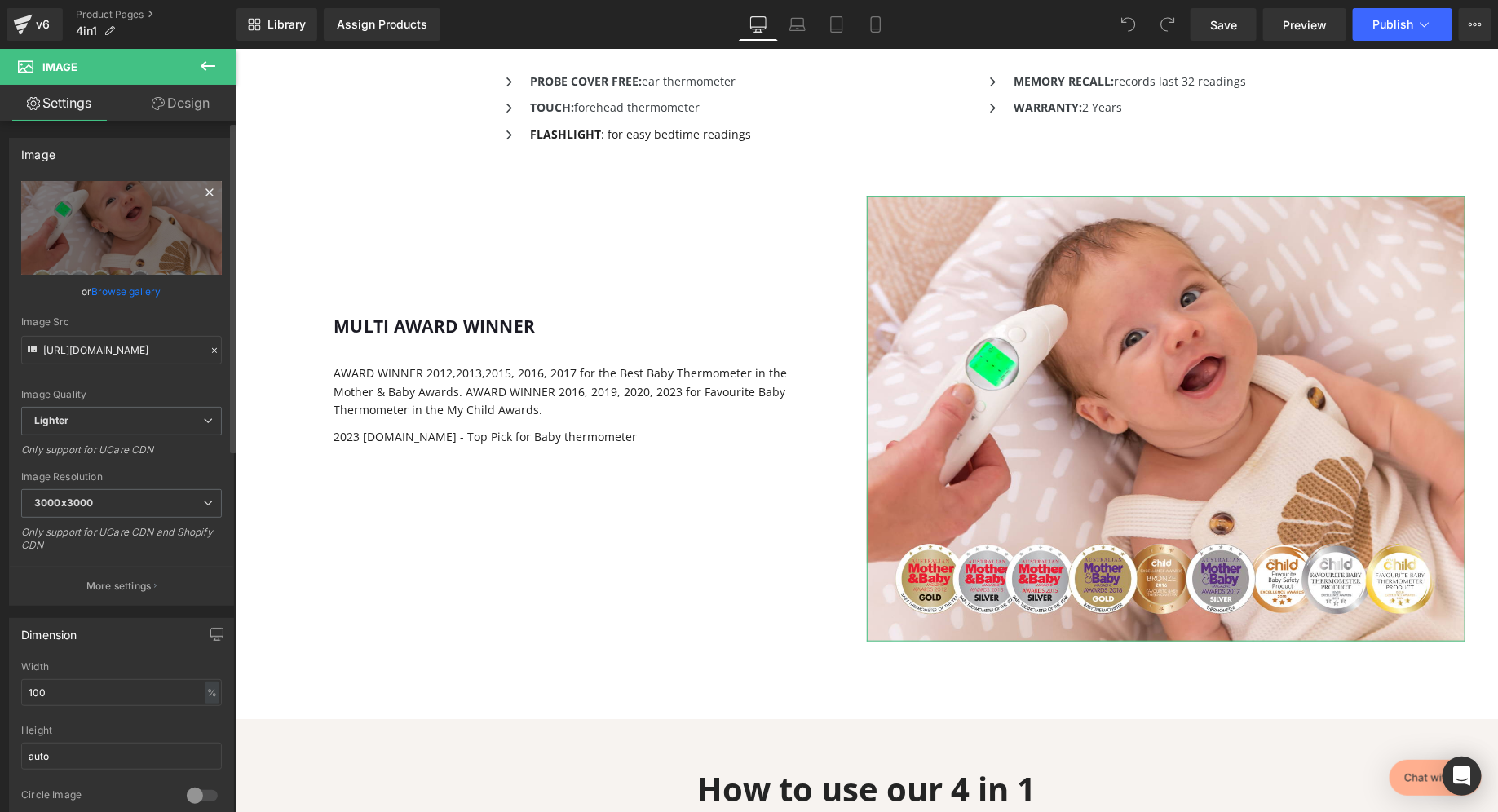
click at [201, 185] on icon at bounding box center [209, 192] width 19 height 19
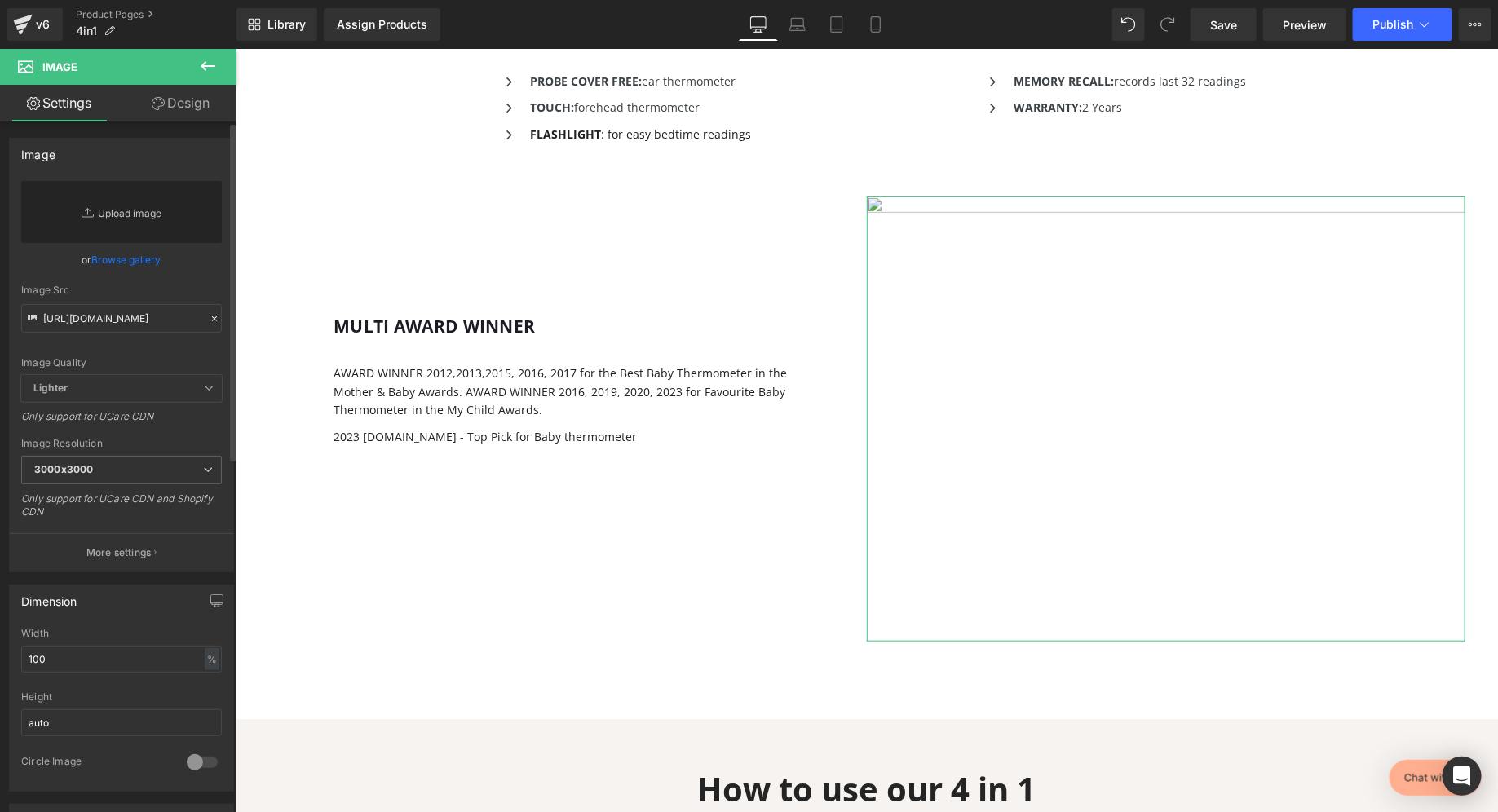
click at [137, 225] on link "Replace Image" at bounding box center [121, 212] width 200 height 62
type input "C:\fakepath\thermo.jpg"
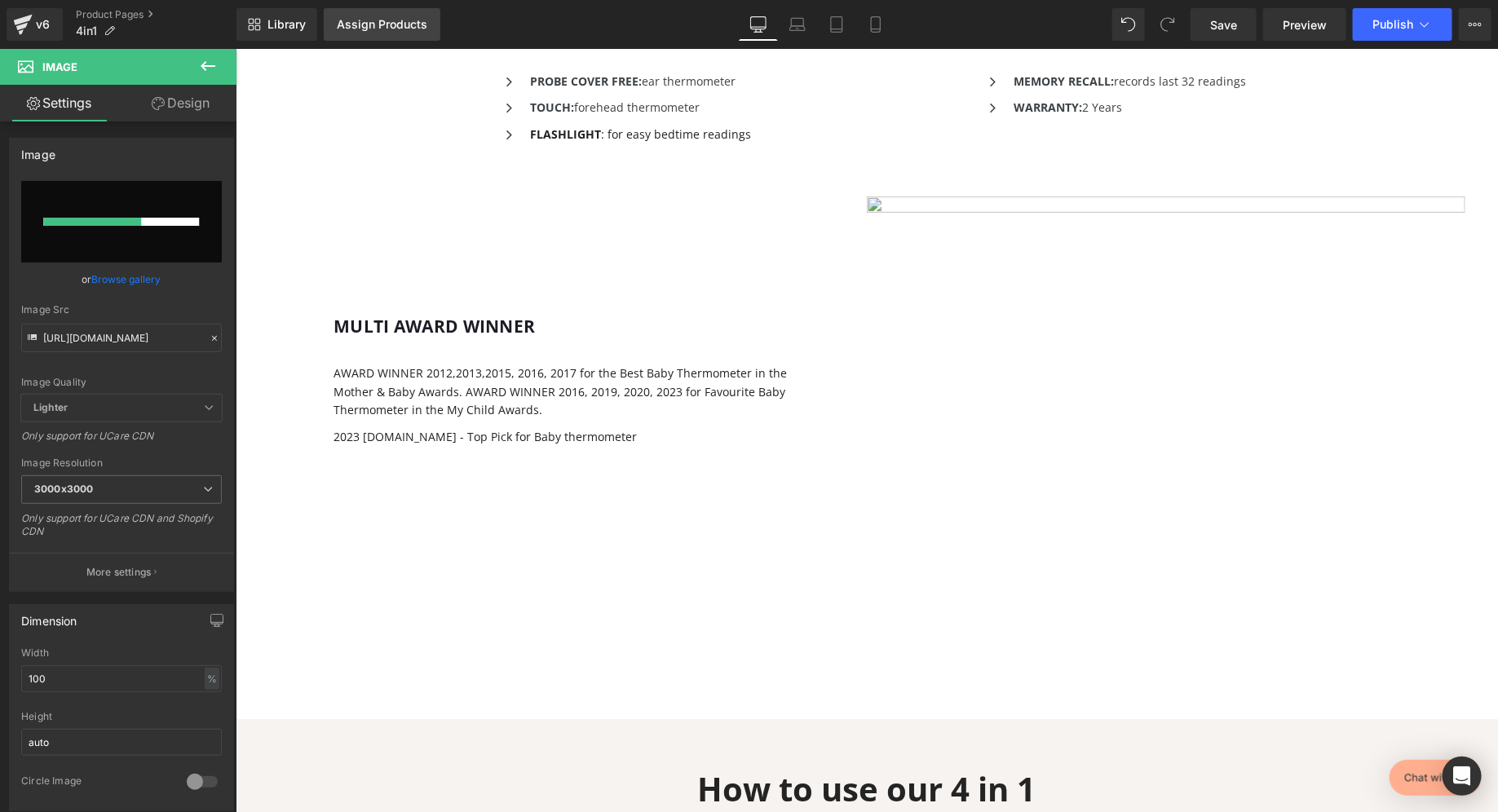
click at [391, 13] on link "Assign Products" at bounding box center [381, 24] width 117 height 33
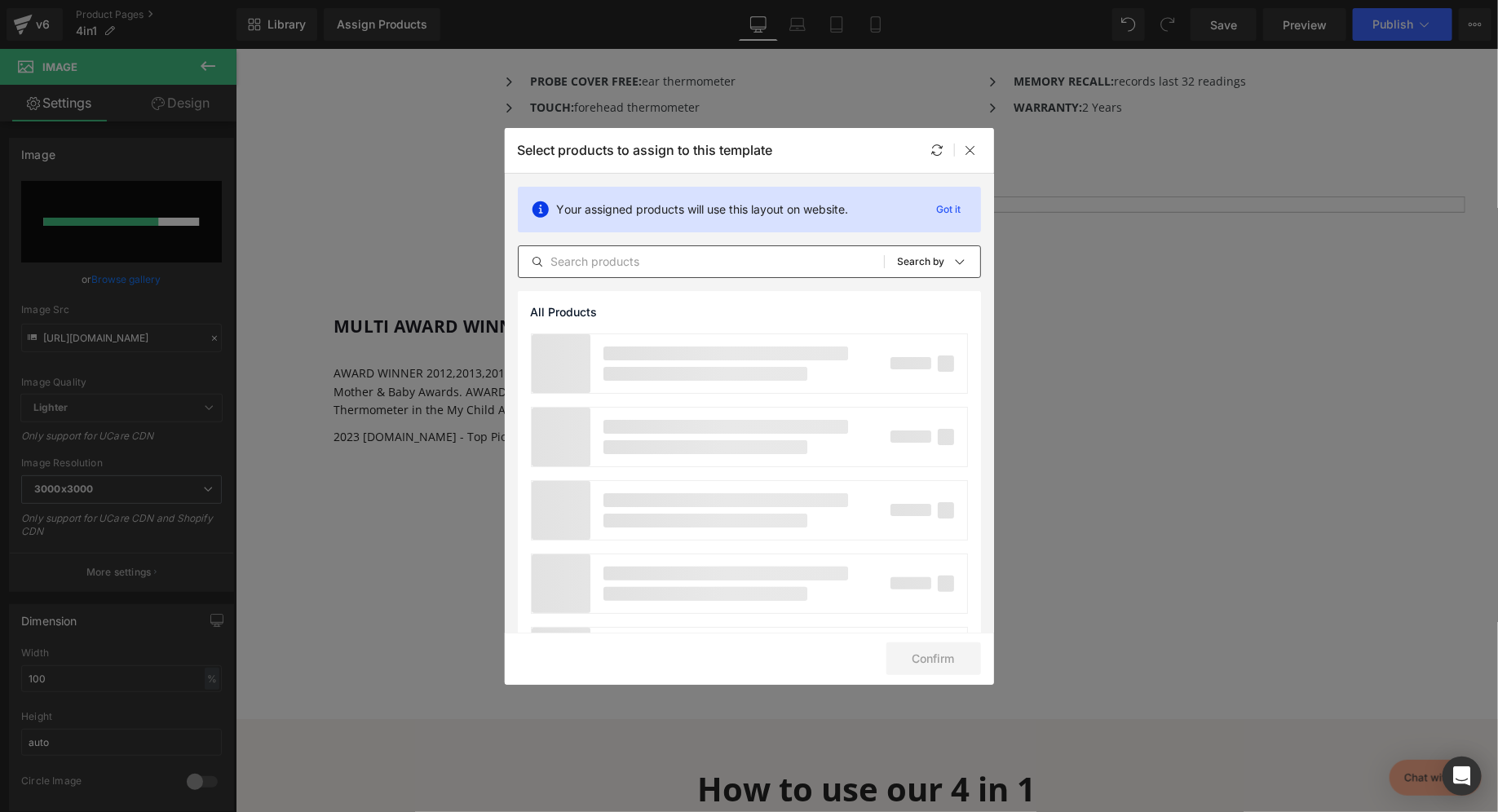
click at [642, 265] on input "text" at bounding box center [702, 261] width 365 height 19
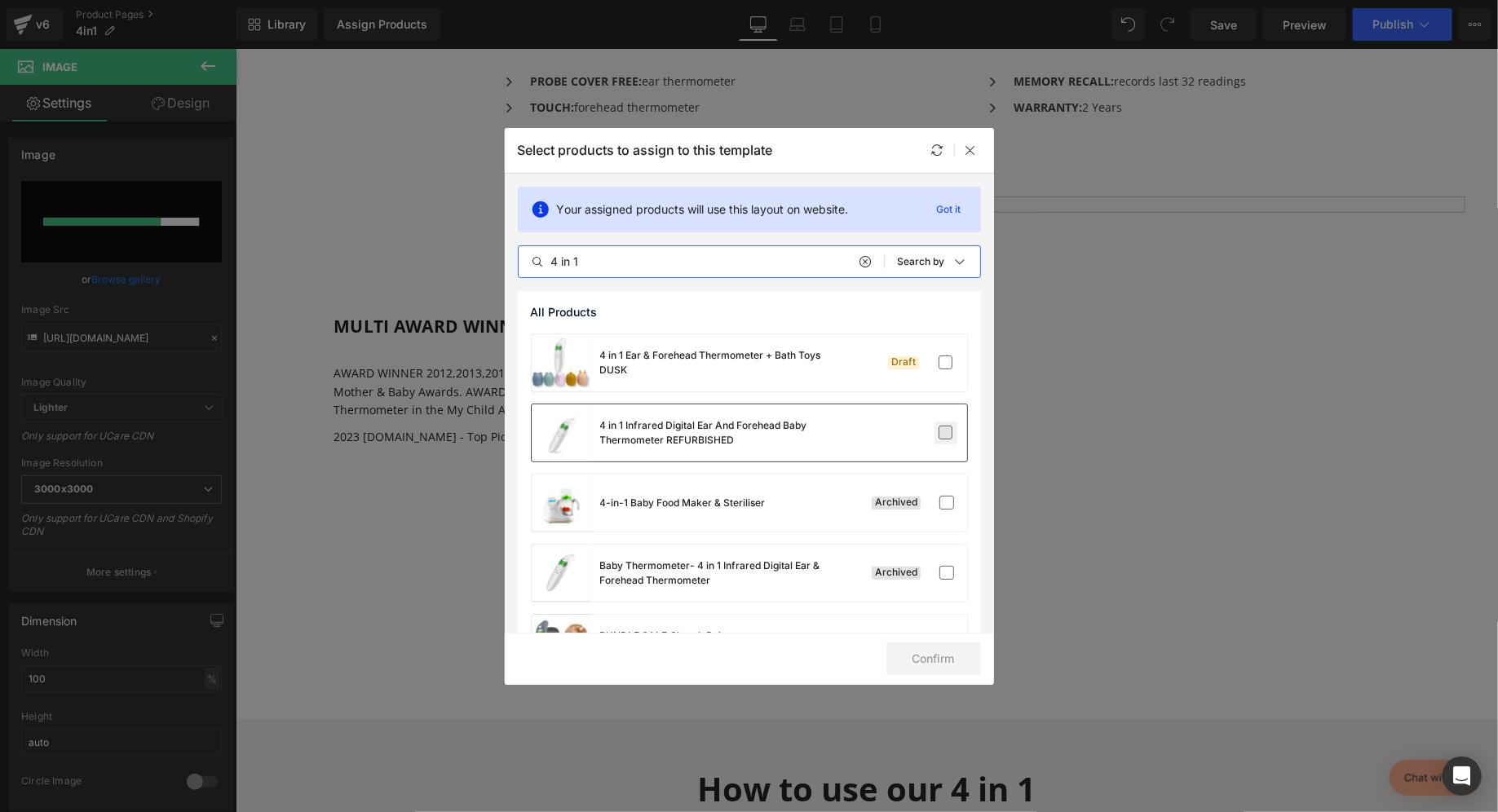
type input "4 in 1"
click at [939, 429] on label at bounding box center [946, 433] width 15 height 15
click at [946, 432] on input "checkbox" at bounding box center [946, 432] width 0 height 0
click at [958, 654] on button "Confirm" at bounding box center [933, 658] width 95 height 33
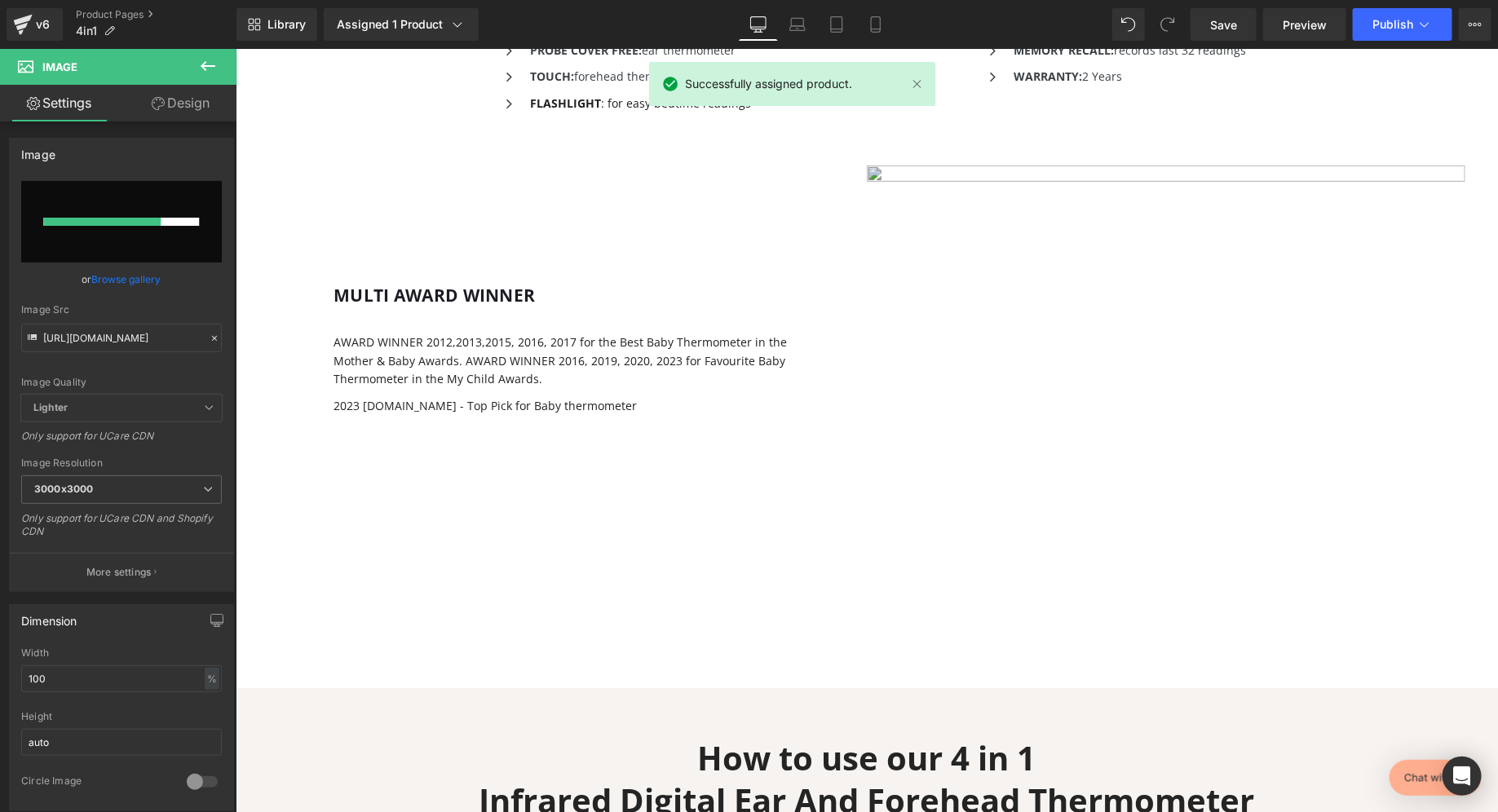
scroll to position [3347, 0]
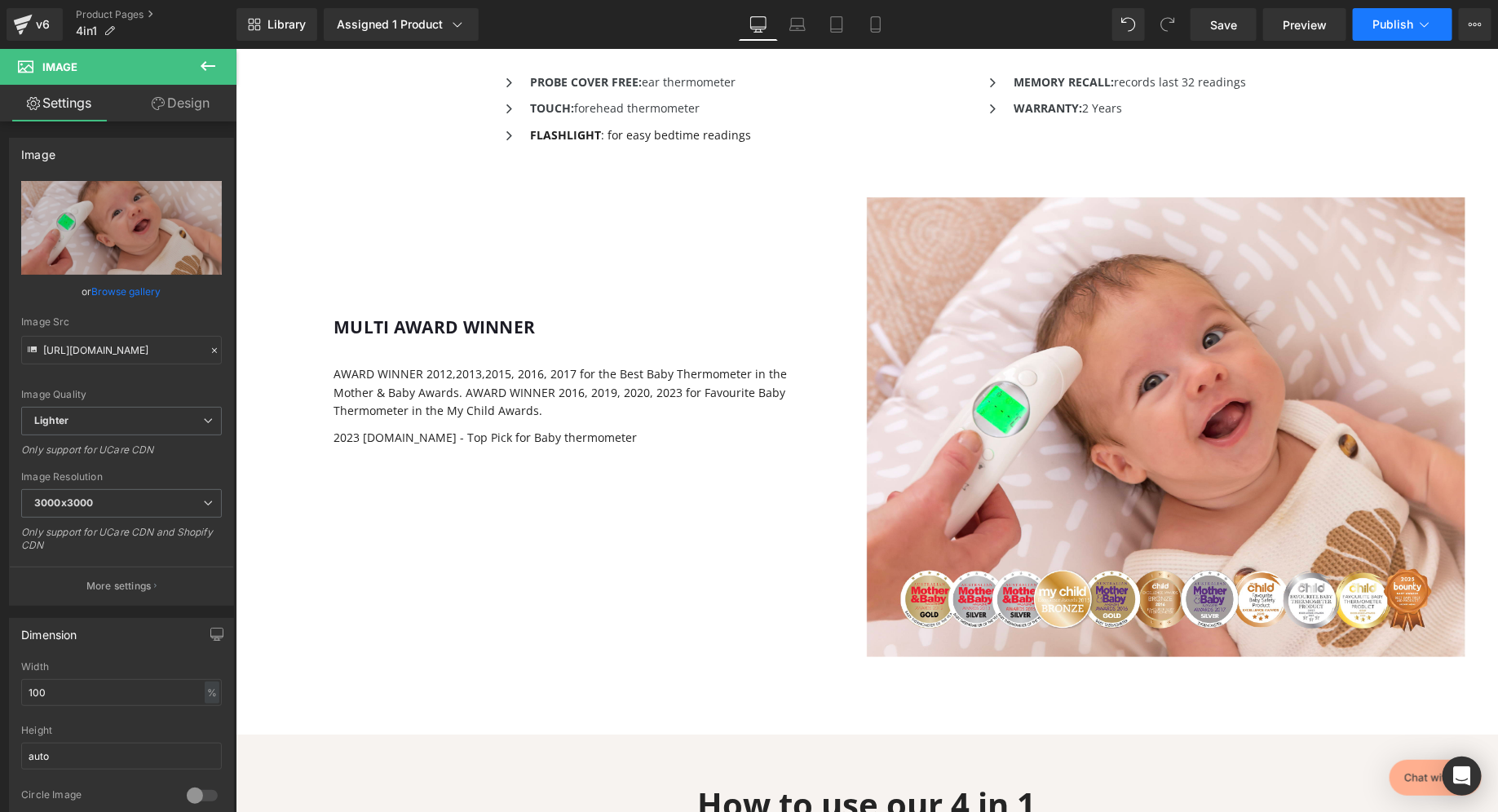
click at [1395, 23] on span "Publish" at bounding box center [1392, 24] width 41 height 13
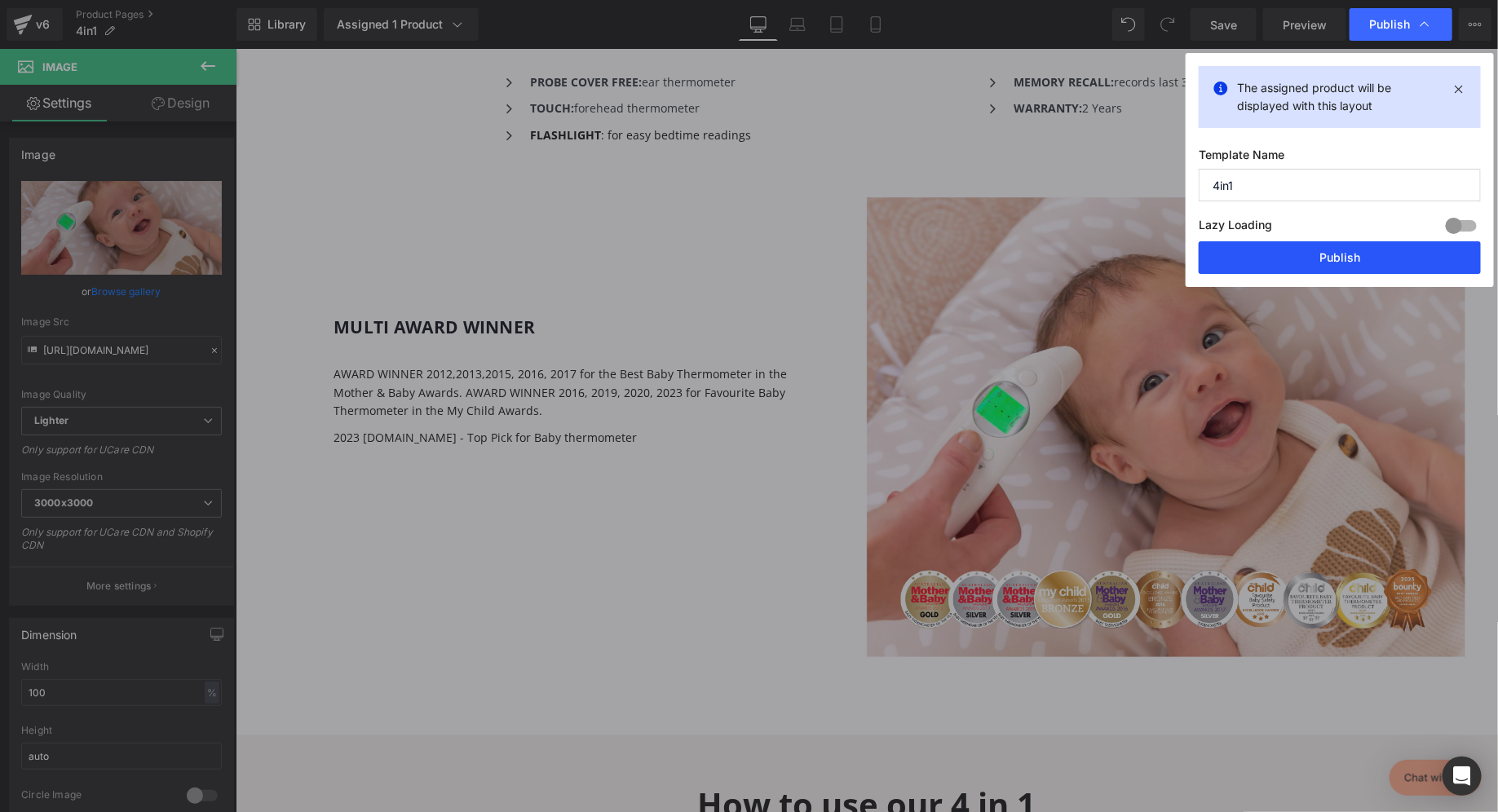
click at [1319, 254] on button "Publish" at bounding box center [1340, 257] width 282 height 33
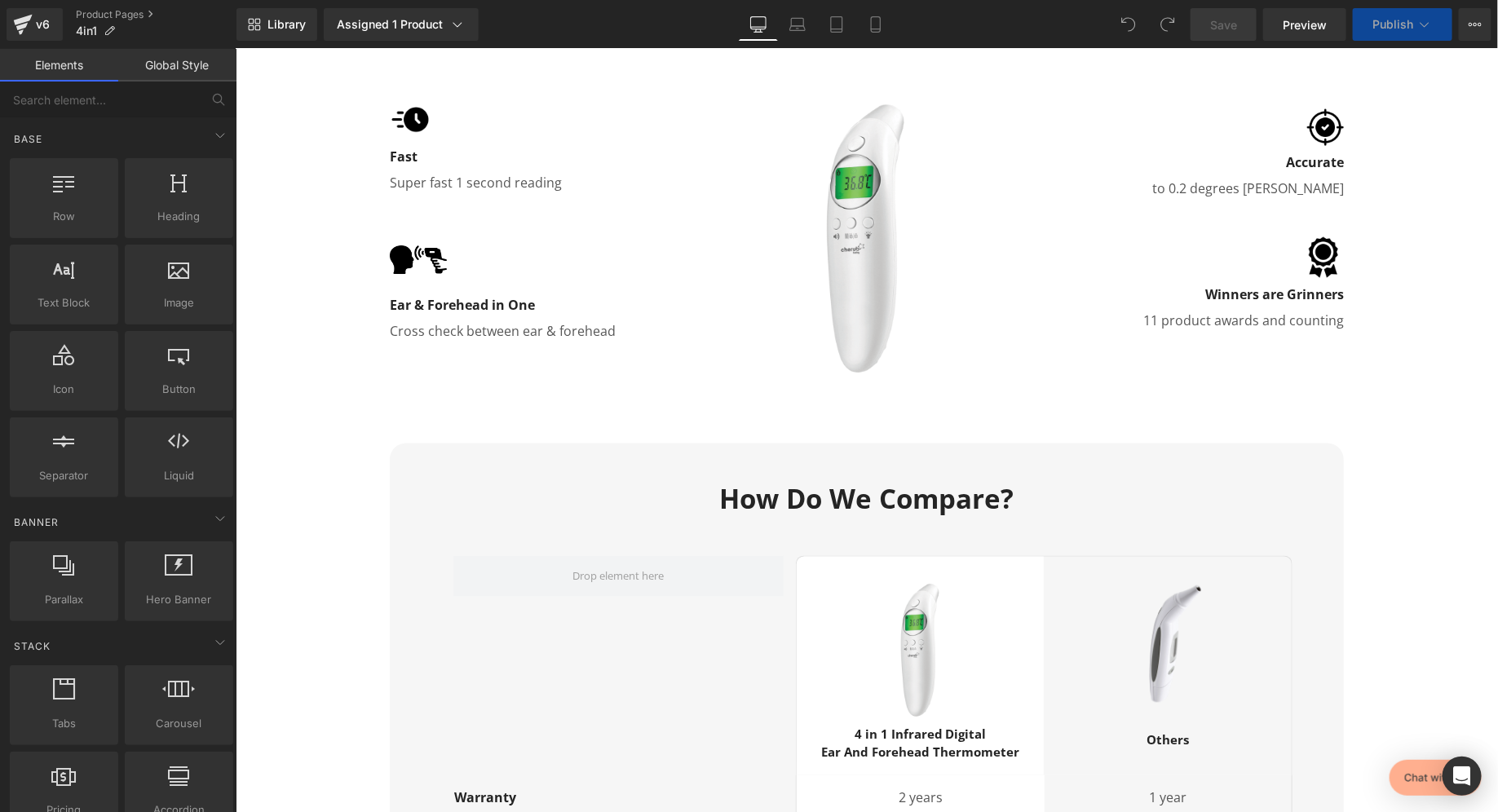
scroll to position [923, 0]
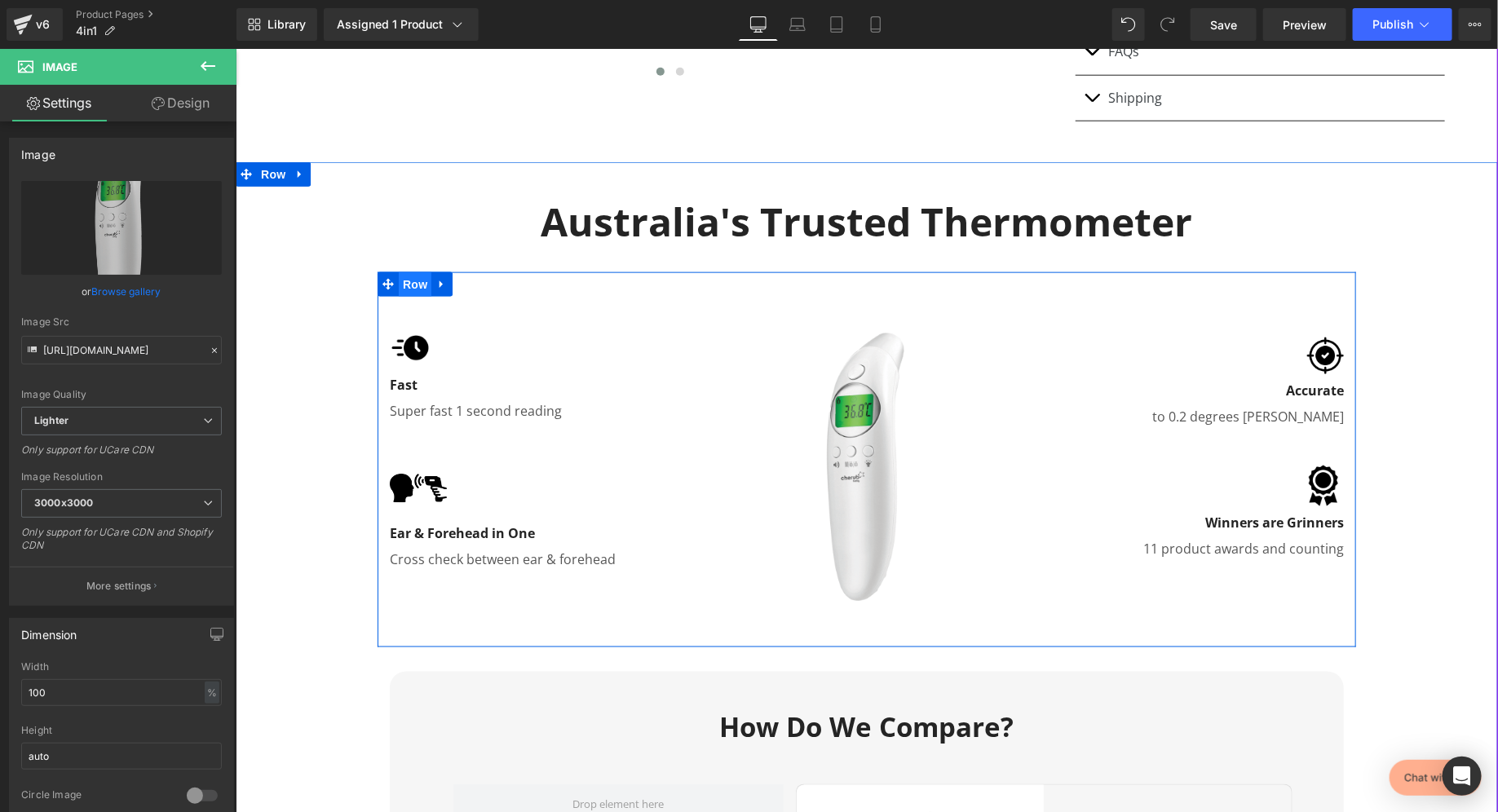
click at [410, 272] on span "Row" at bounding box center [414, 283] width 33 height 24
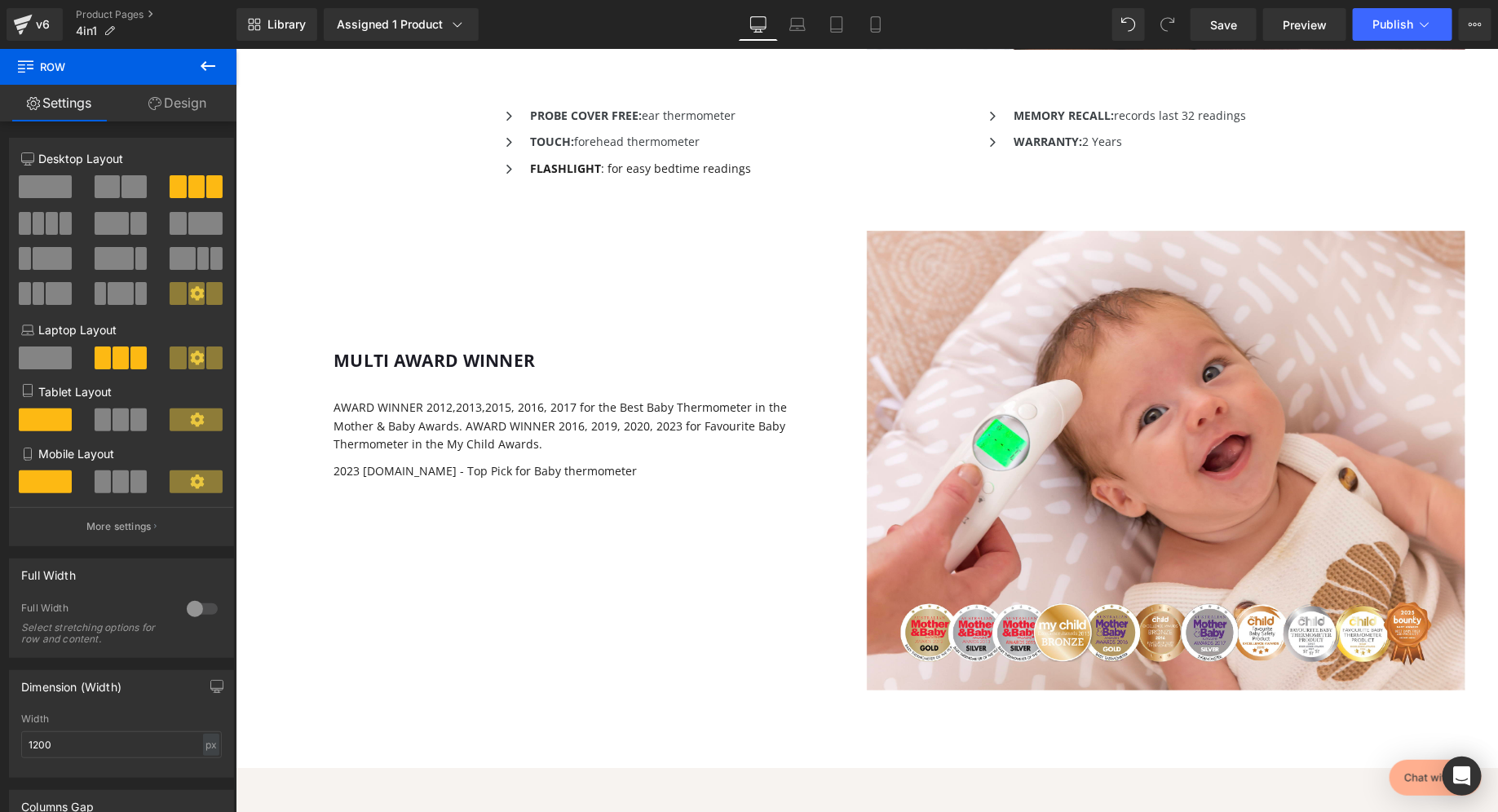
scroll to position [3327, 0]
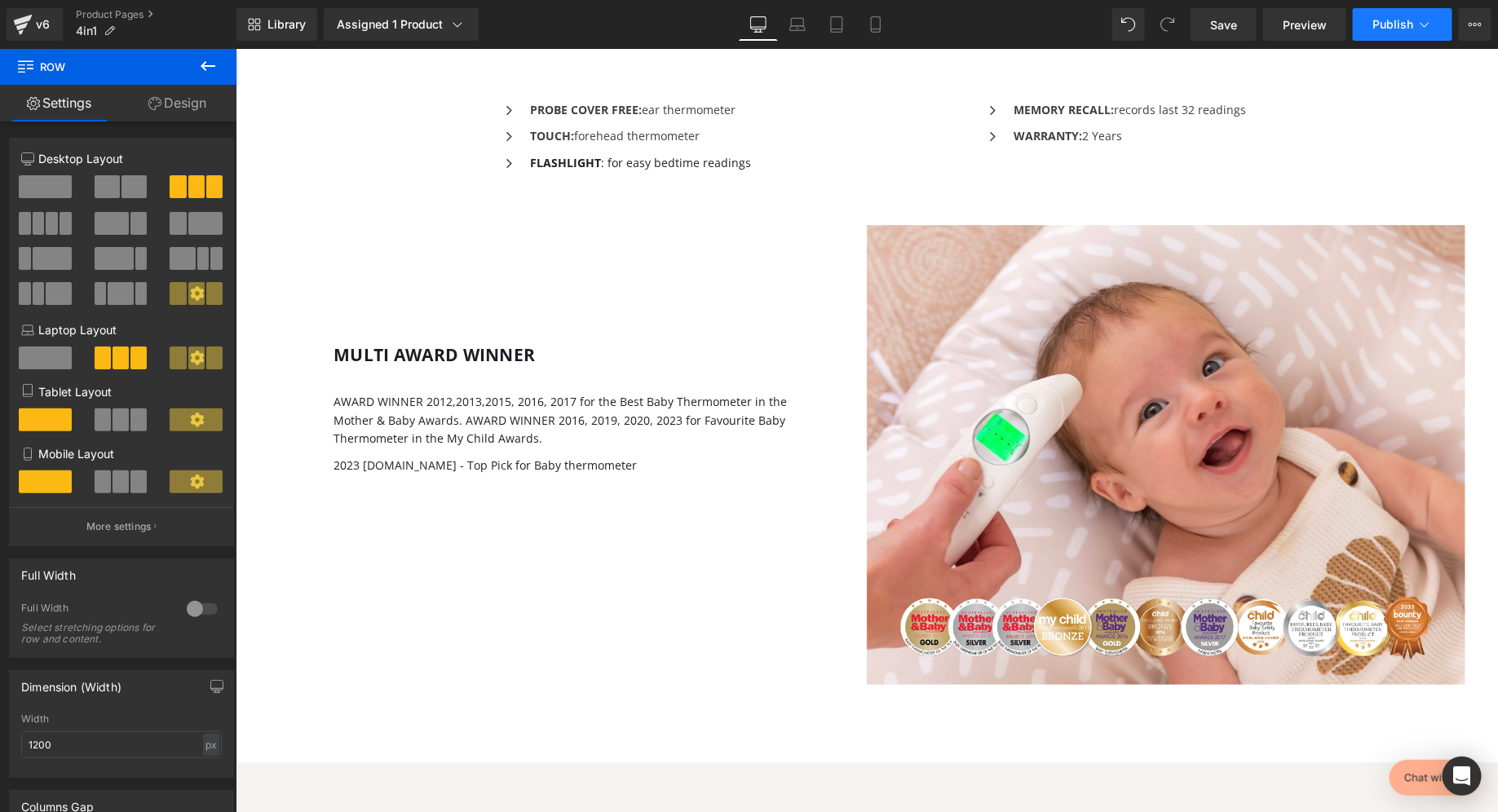
click at [1392, 21] on span "Publish" at bounding box center [1392, 24] width 41 height 13
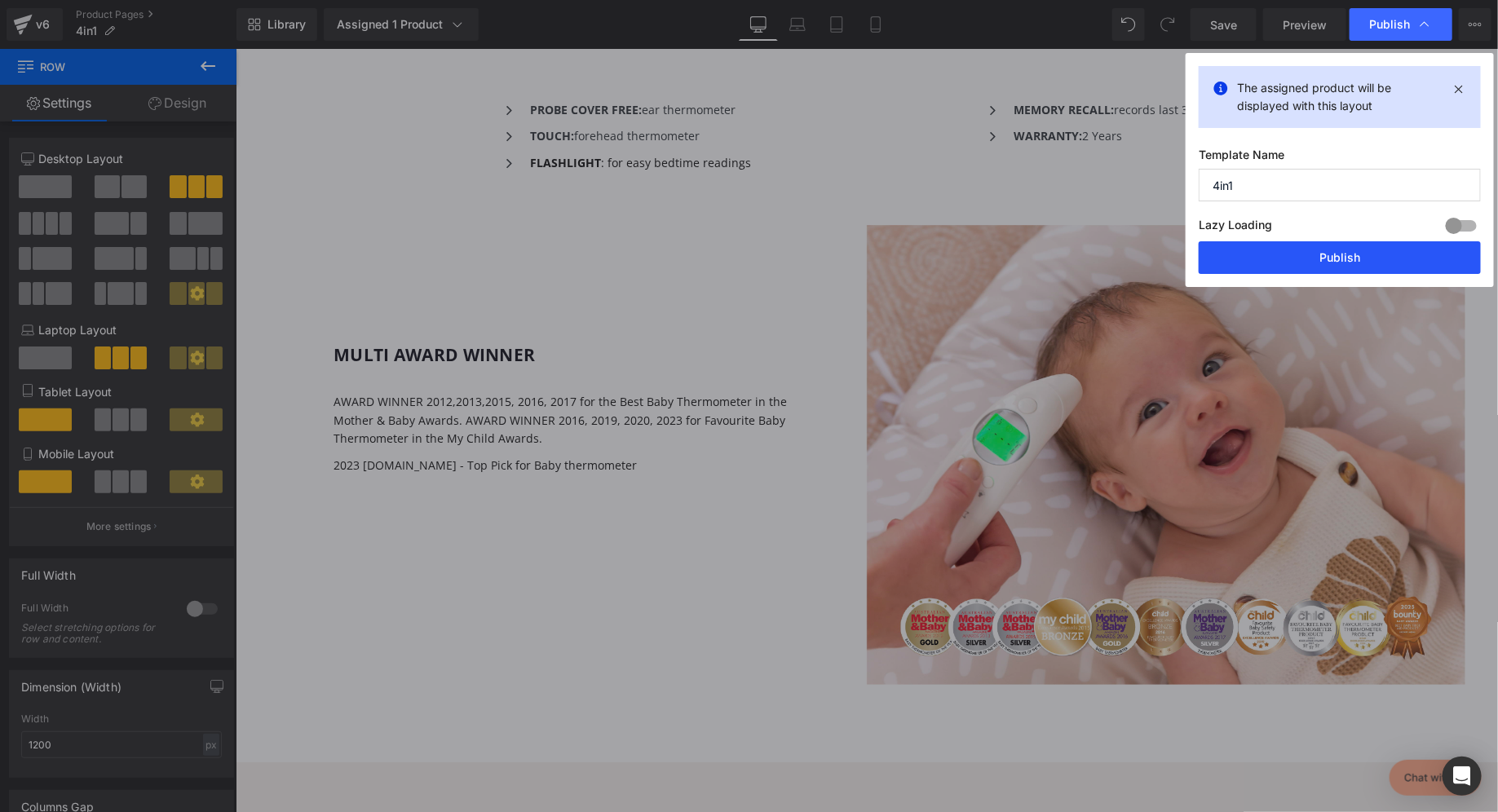
click at [1327, 251] on button "Publish" at bounding box center [1340, 257] width 282 height 33
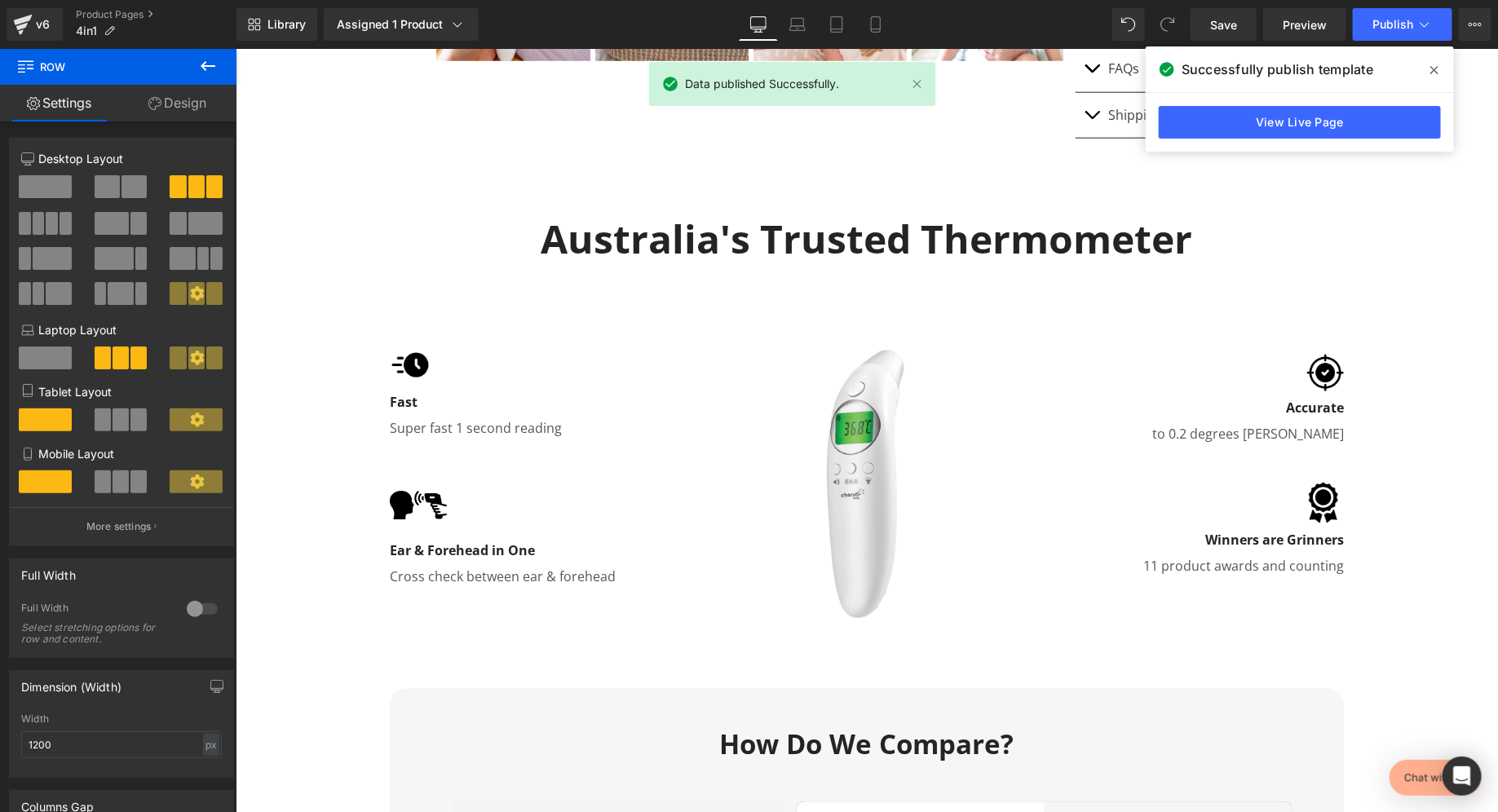
scroll to position [897, 0]
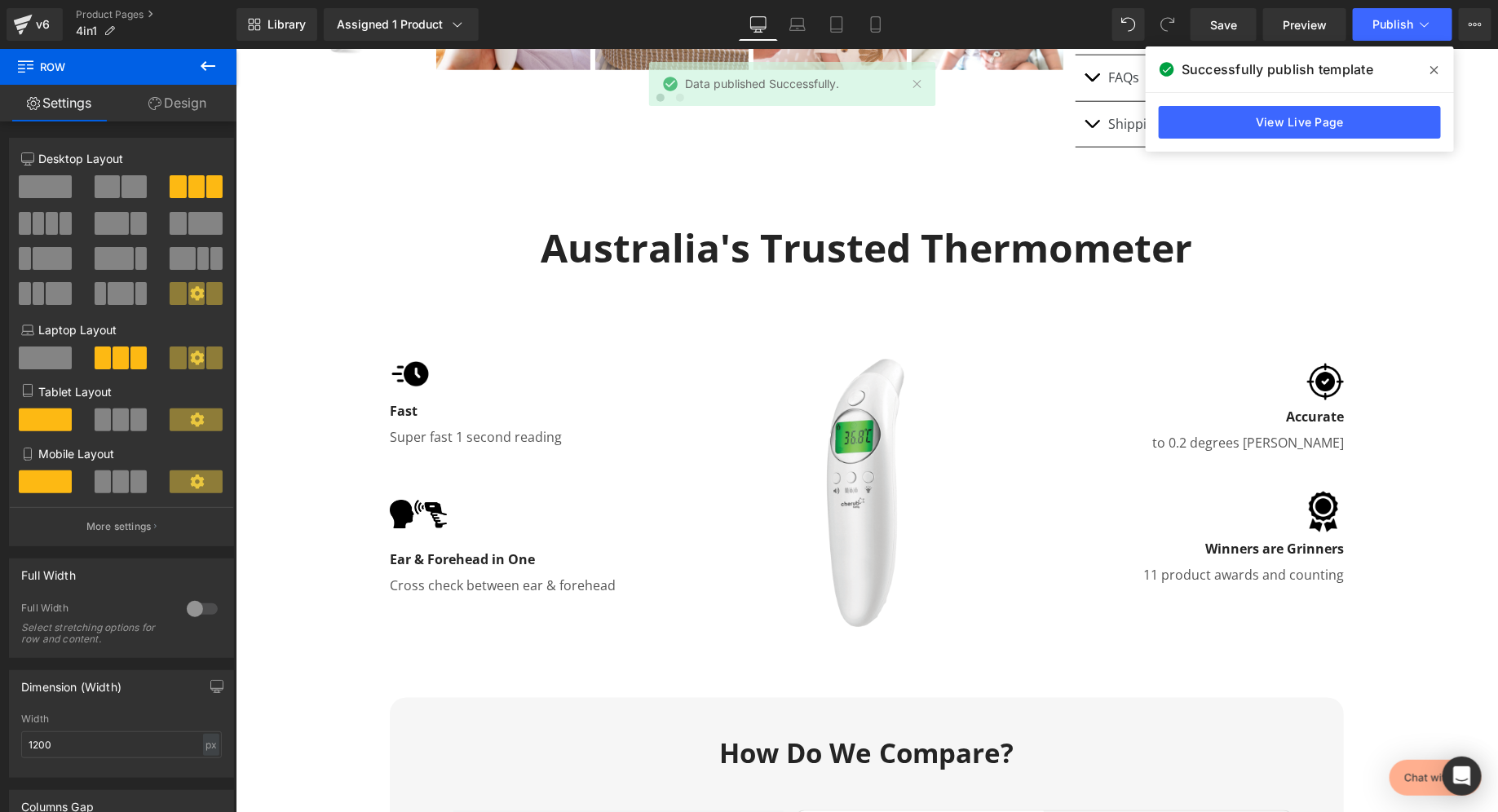
click at [998, 240] on h2 "Australia's Trusted Thermometer" at bounding box center [866, 247] width 954 height 50
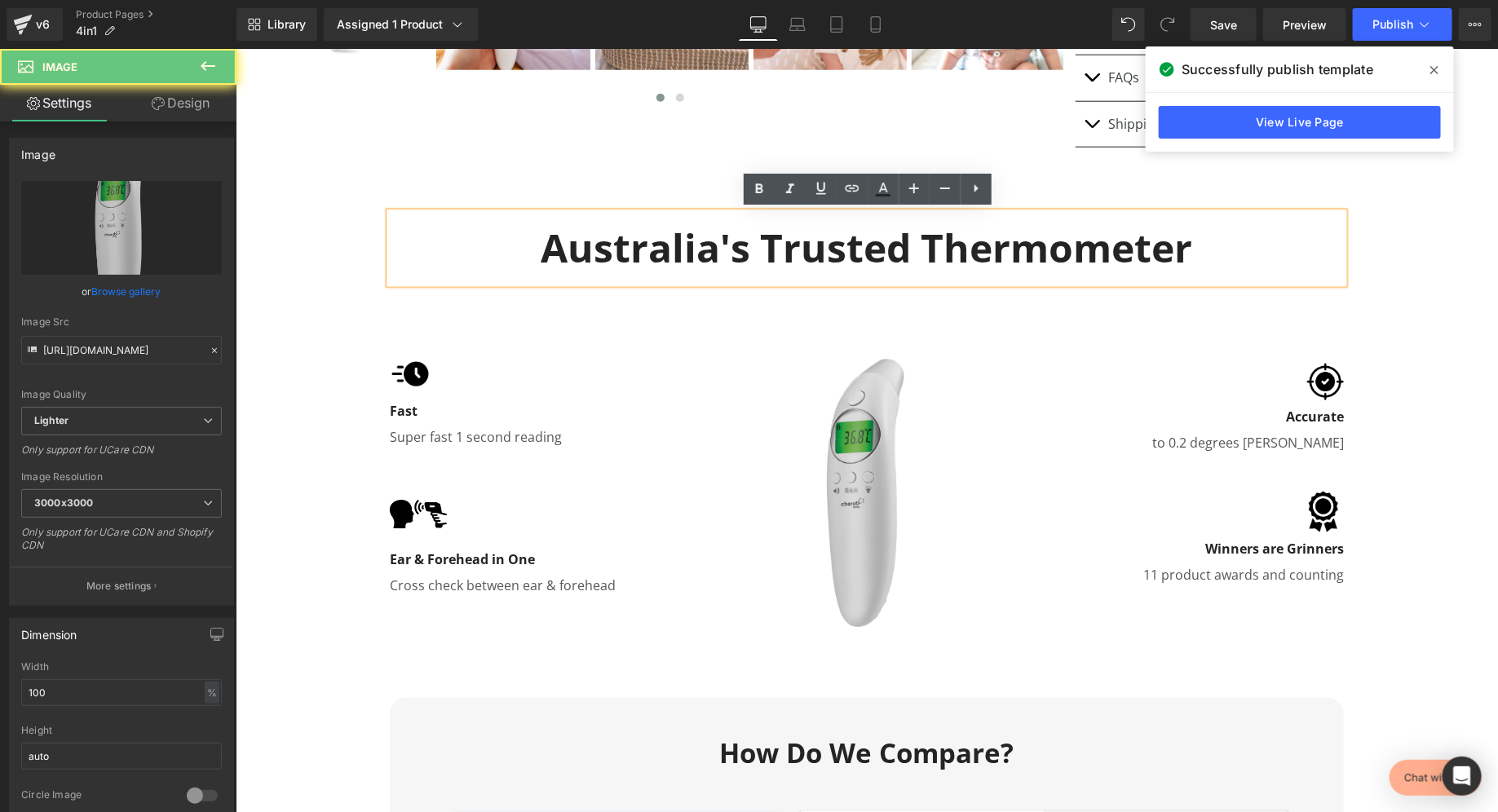
click at [910, 425] on img at bounding box center [866, 494] width 302 height 302
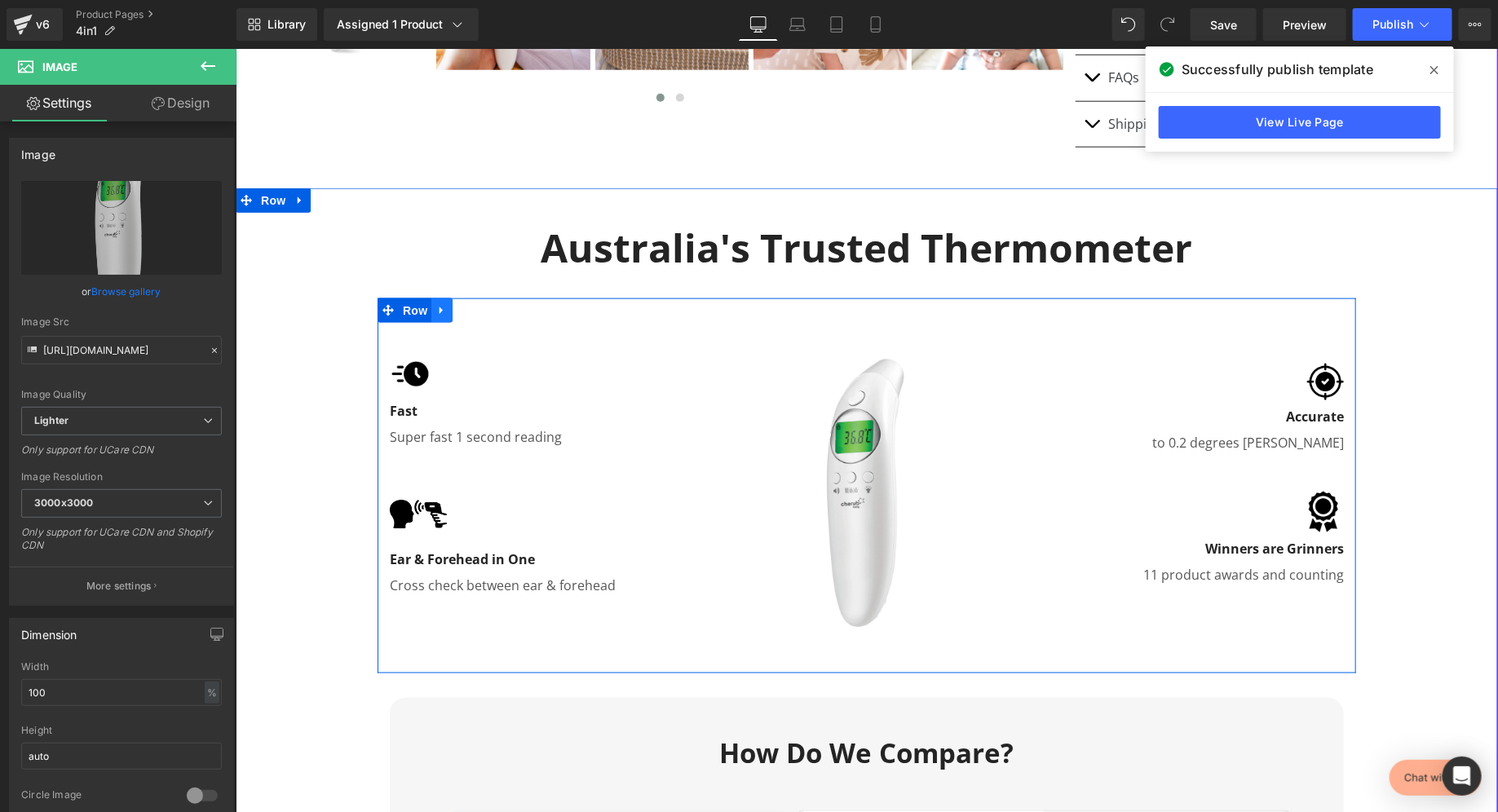
click at [444, 312] on icon at bounding box center [441, 309] width 12 height 13
click at [461, 401] on p "Fast" at bounding box center [540, 410] width 302 height 19
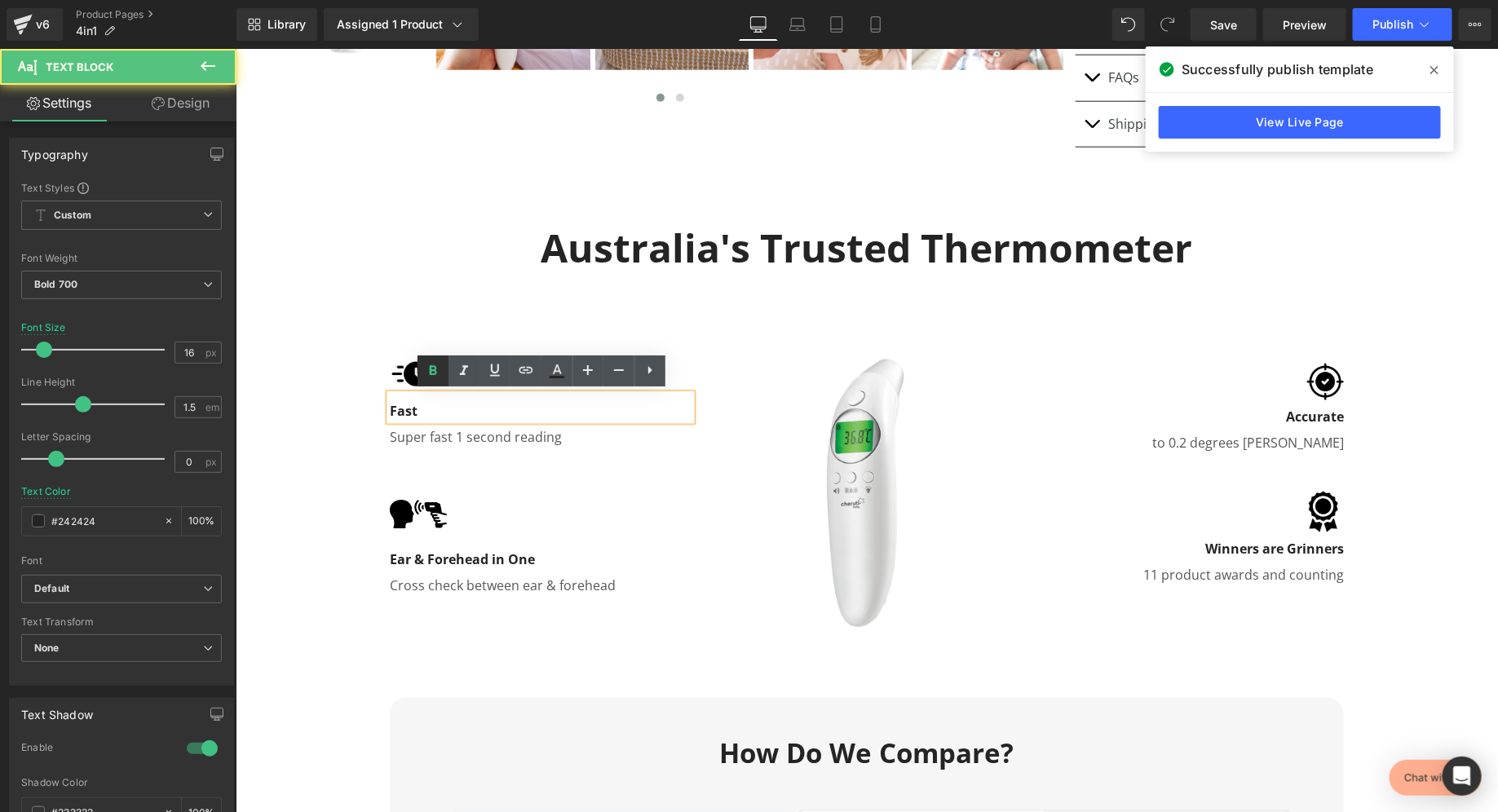
click at [417, 383] on link at bounding box center [433, 370] width 31 height 31
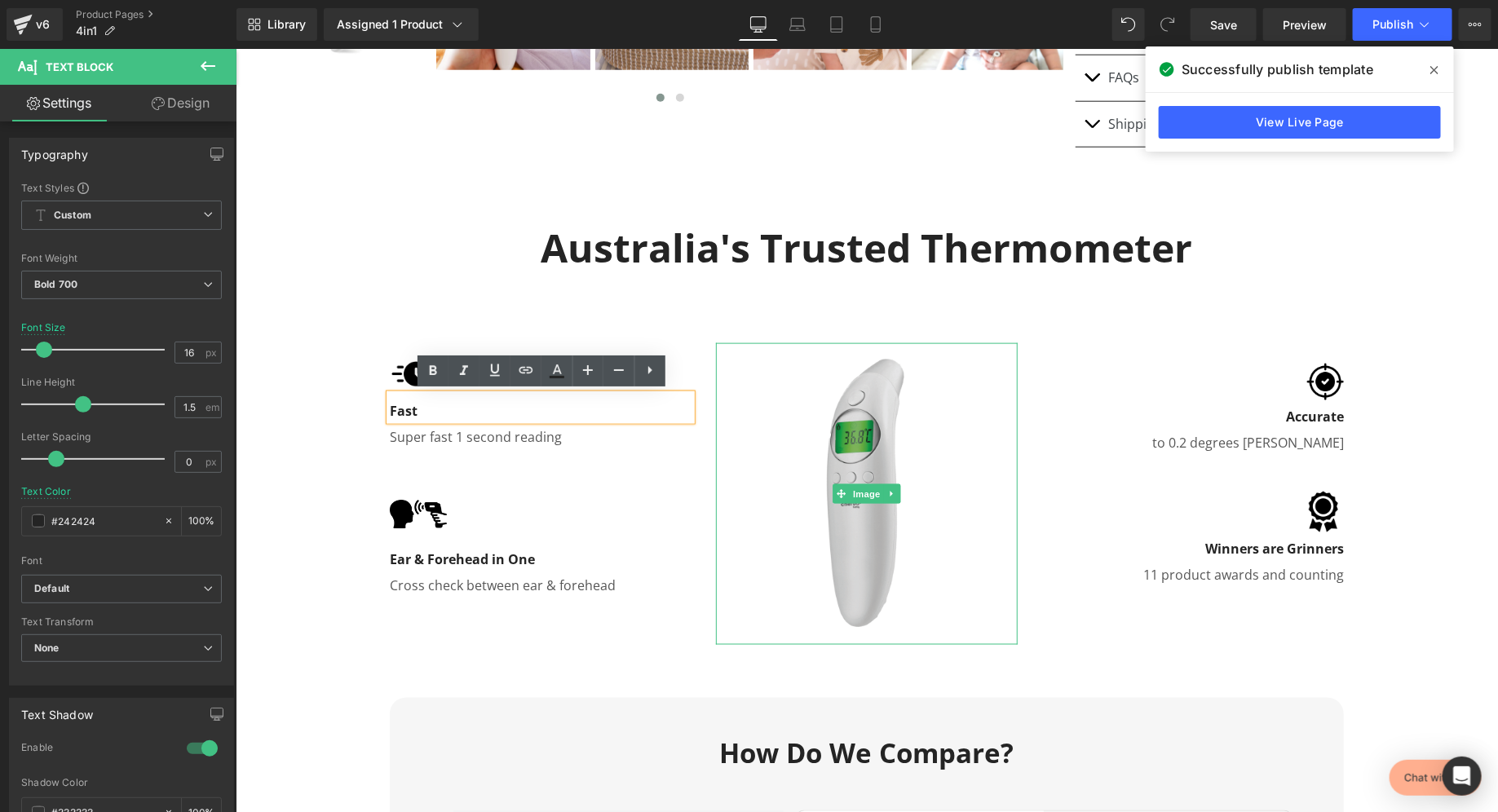
click at [870, 434] on img at bounding box center [866, 494] width 302 height 302
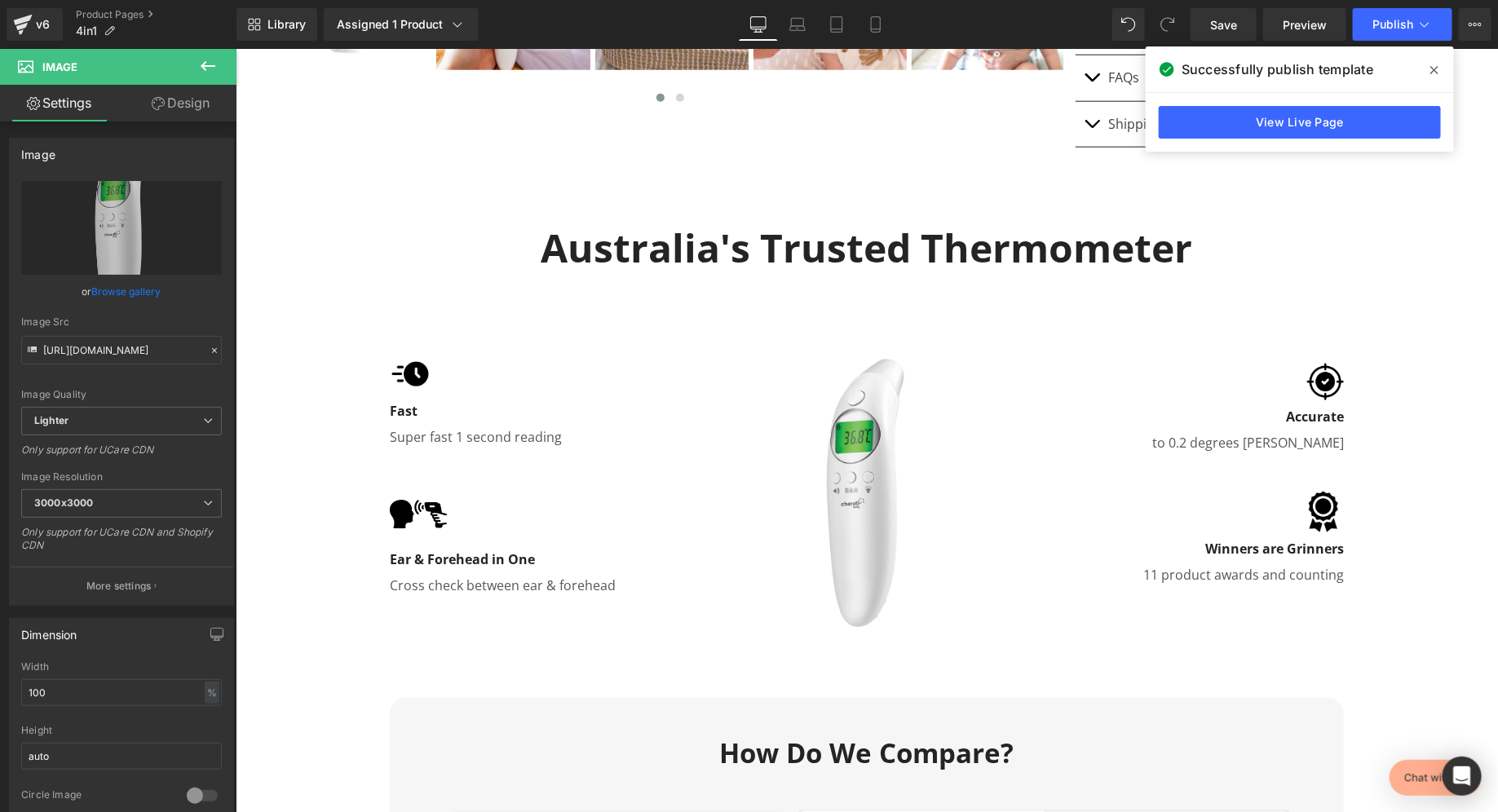
click at [210, 75] on icon at bounding box center [207, 65] width 19 height 19
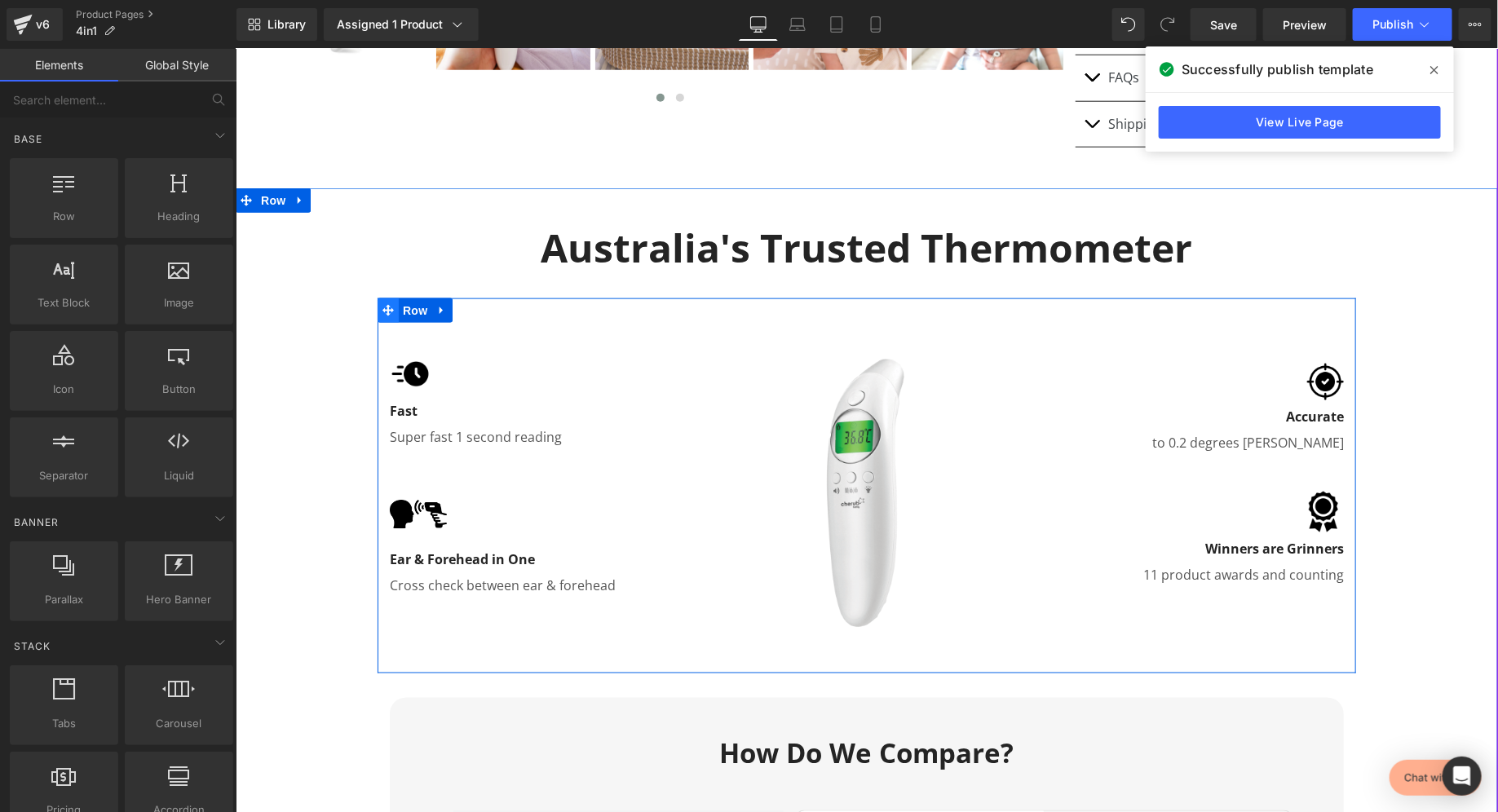
click at [388, 305] on icon at bounding box center [387, 310] width 12 height 12
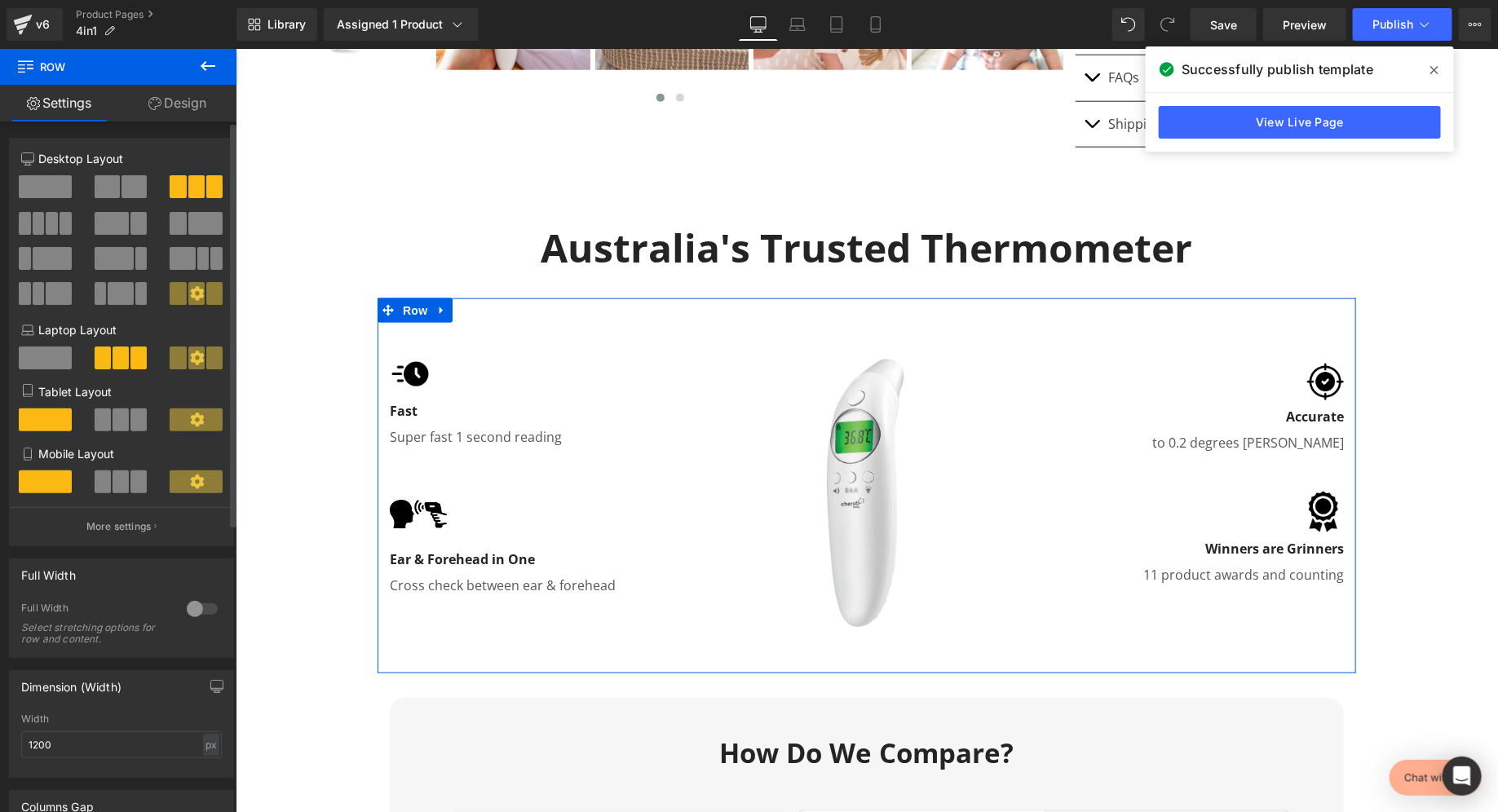
click at [189, 186] on span at bounding box center [196, 186] width 16 height 23
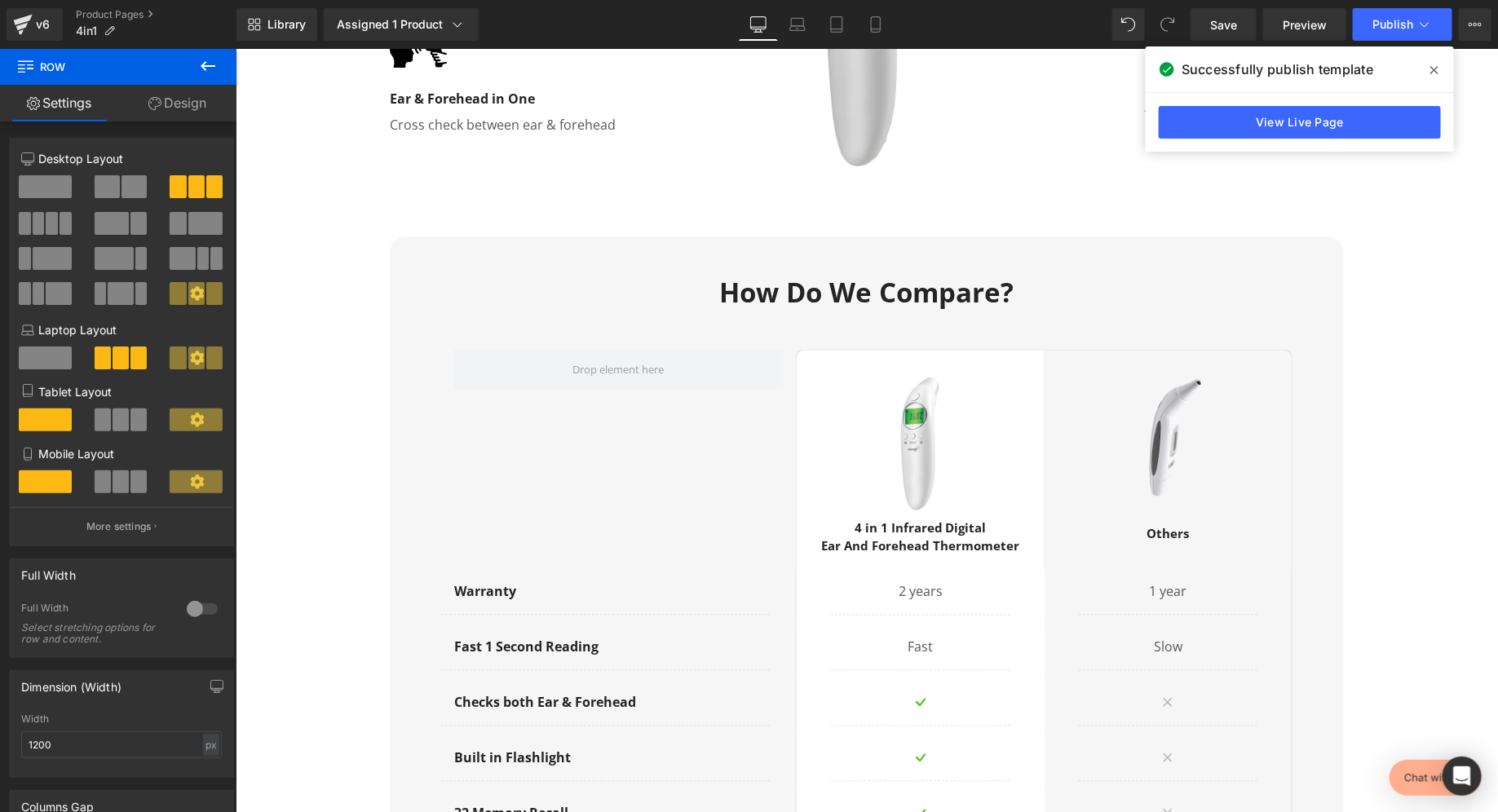
scroll to position [2080, 0]
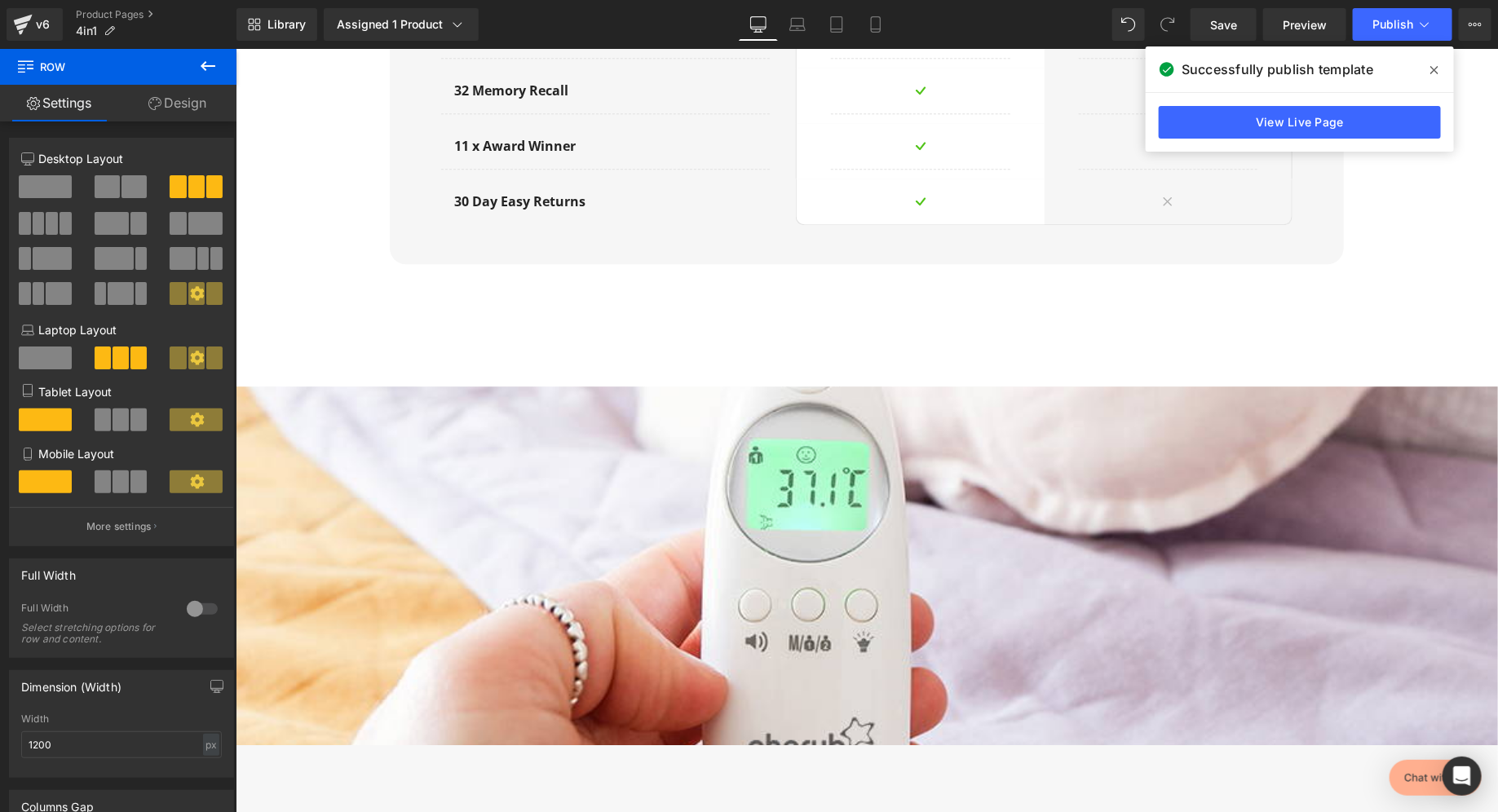
click at [1432, 60] on span at bounding box center [1433, 70] width 26 height 26
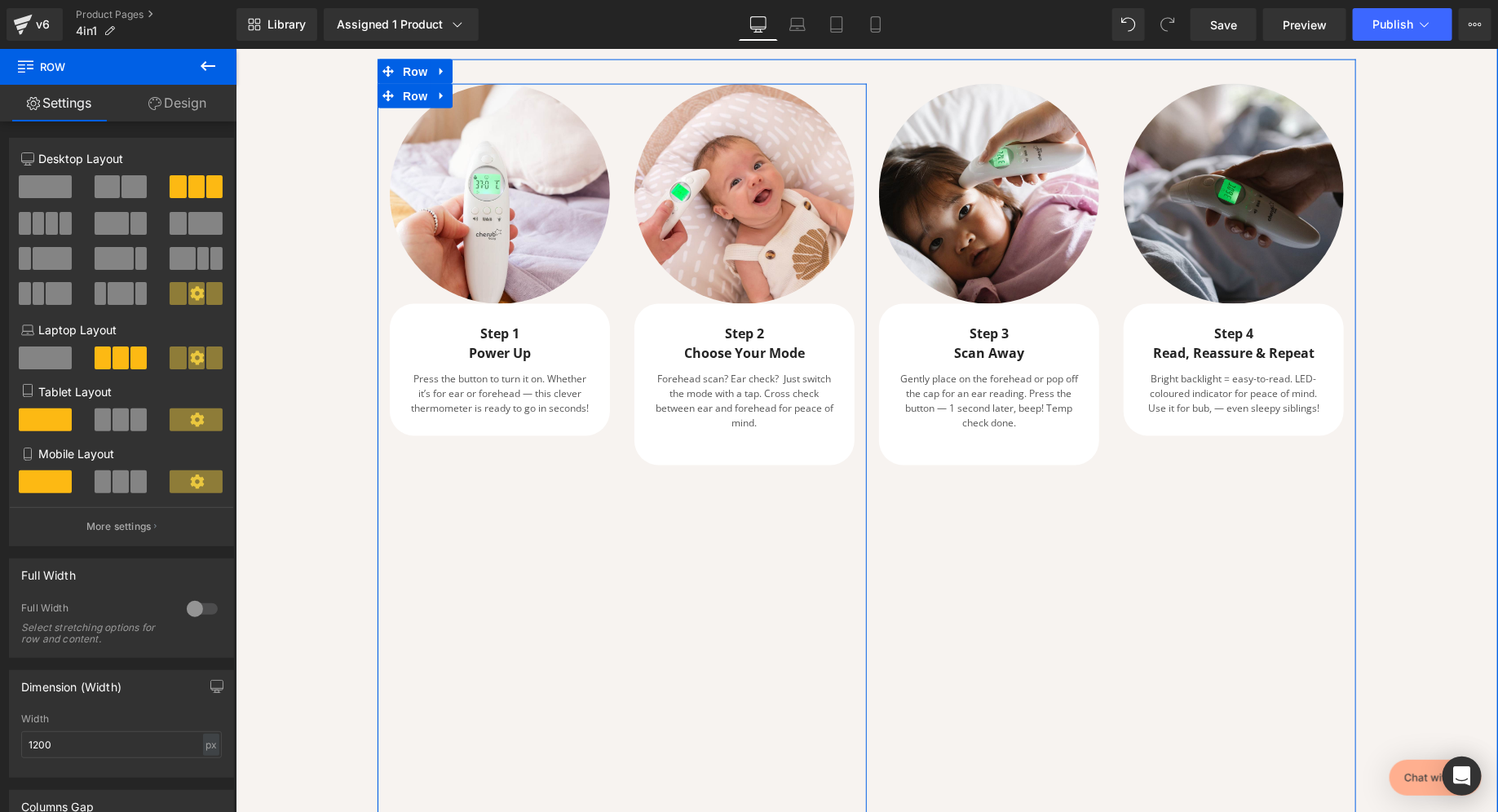
scroll to position [3799, 0]
